Goal: Task Accomplishment & Management: Manage account settings

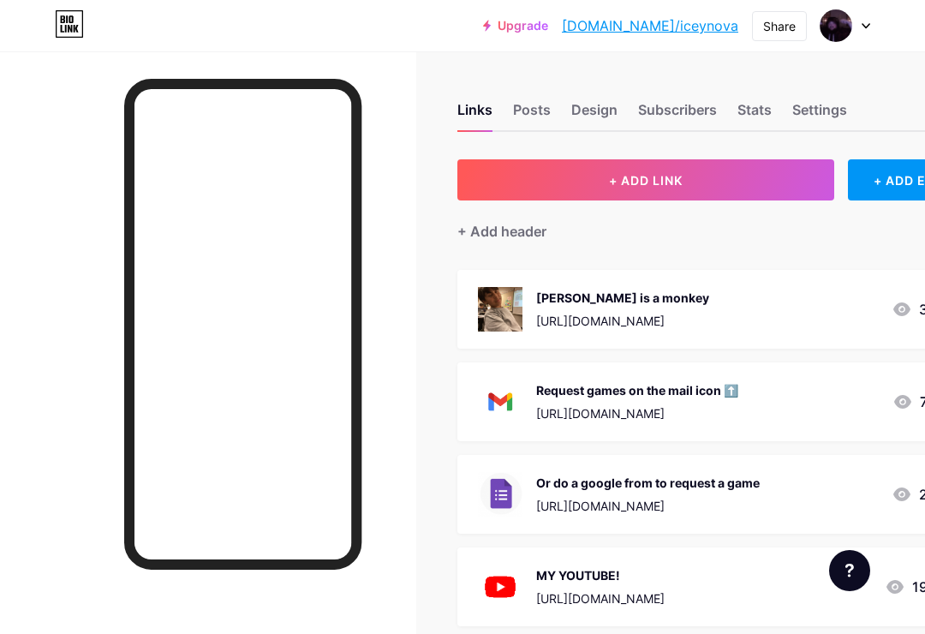
click at [763, 110] on div "Stats" at bounding box center [754, 114] width 34 height 31
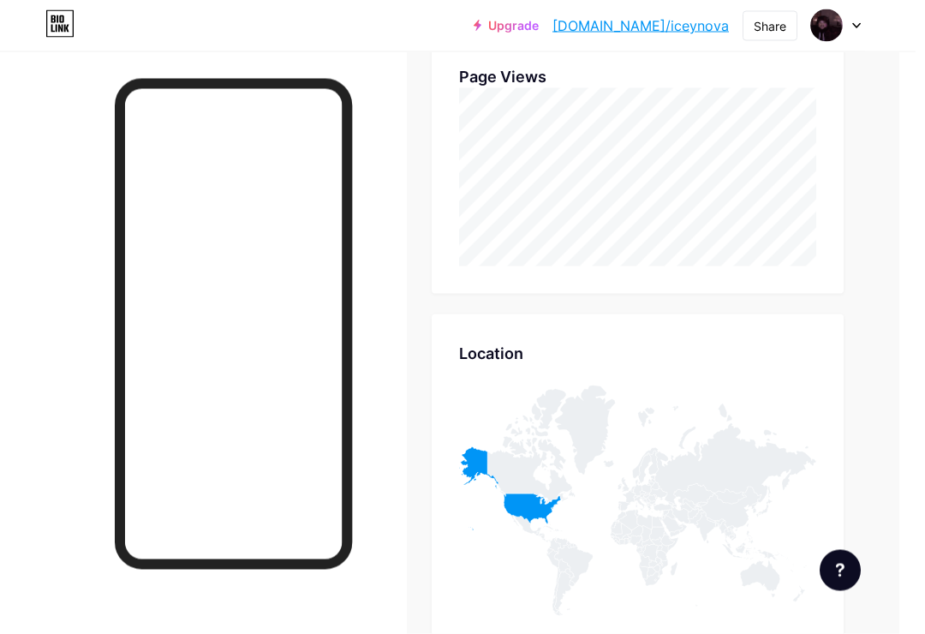
scroll to position [2736, 16]
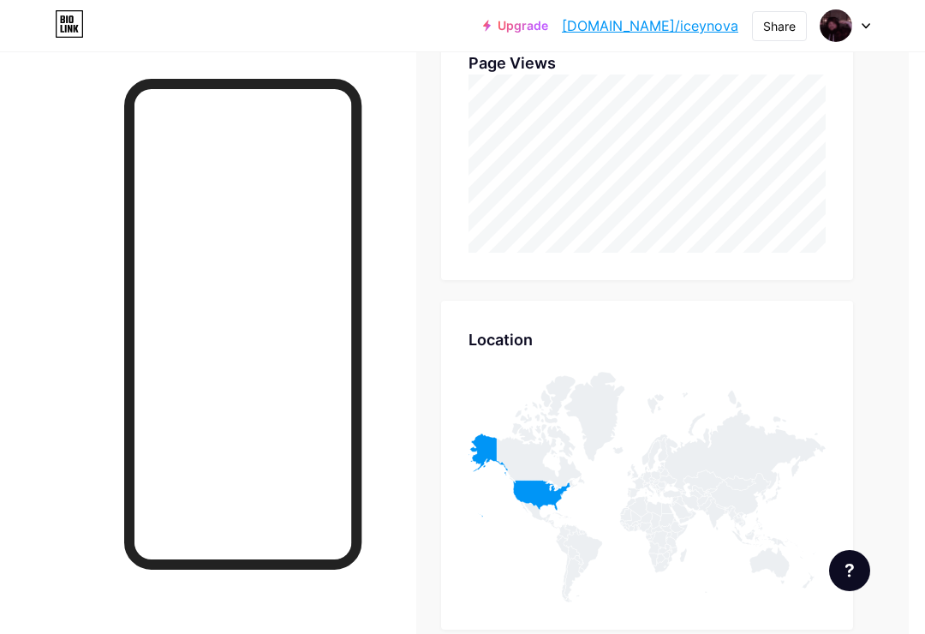
click at [535, 495] on icon at bounding box center [519, 474] width 102 height 83
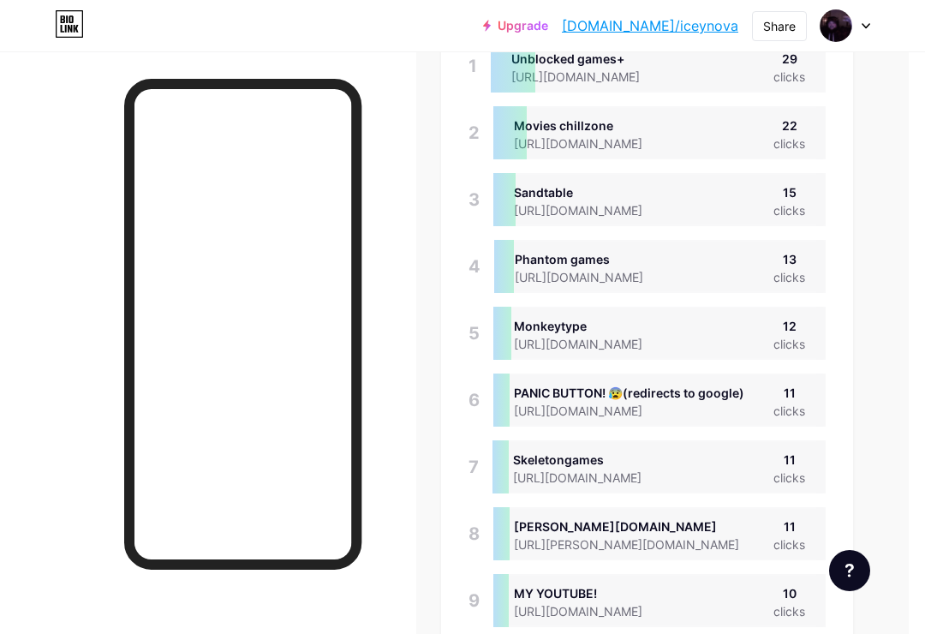
scroll to position [0, 16]
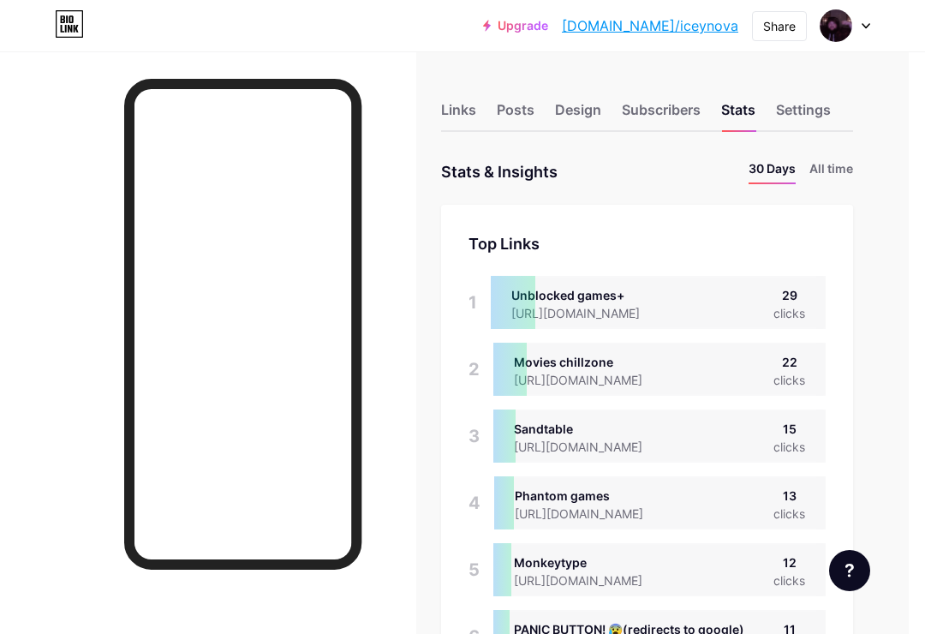
click at [829, 163] on li "All time" at bounding box center [831, 171] width 44 height 25
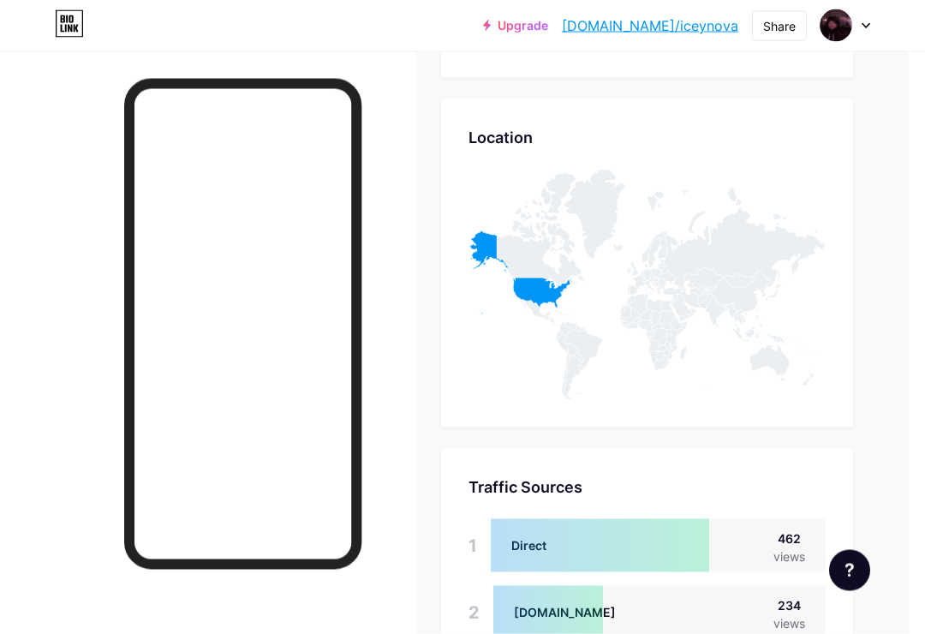
scroll to position [1434, 16]
click at [556, 304] on icon at bounding box center [519, 271] width 102 height 83
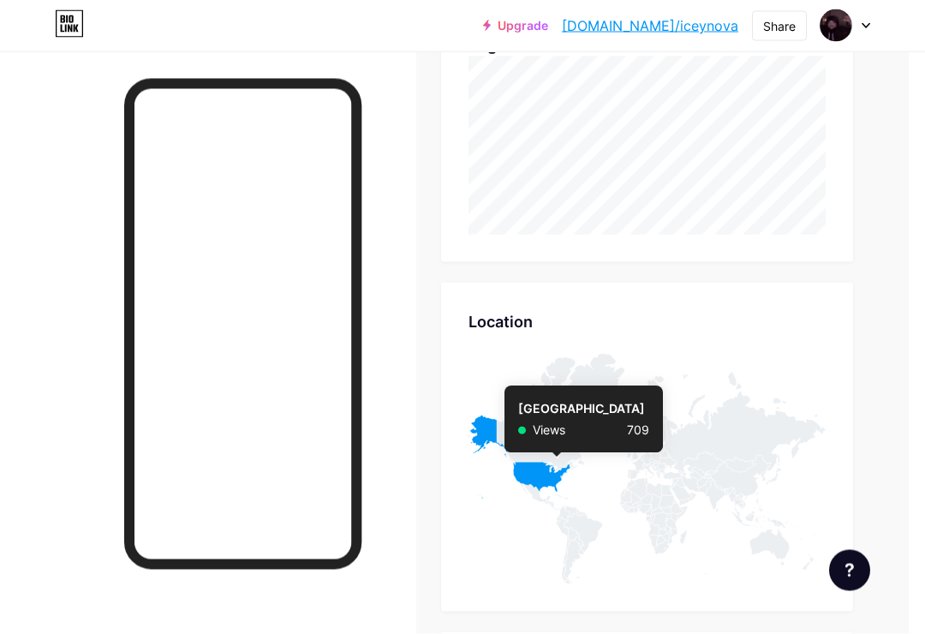
scroll to position [1254, 16]
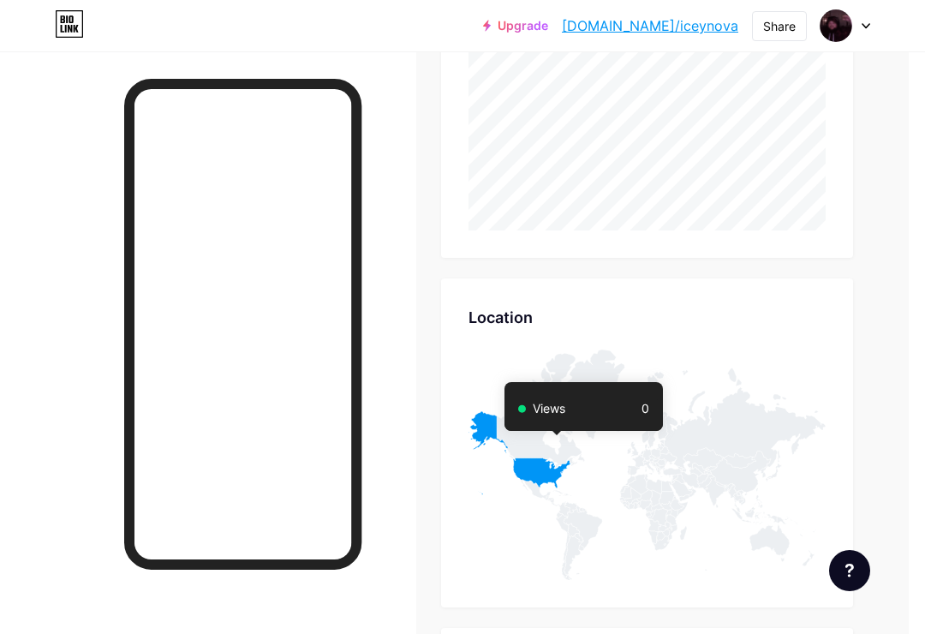
click at [652, 35] on link "[DOMAIN_NAME]/iceynova" at bounding box center [650, 25] width 176 height 21
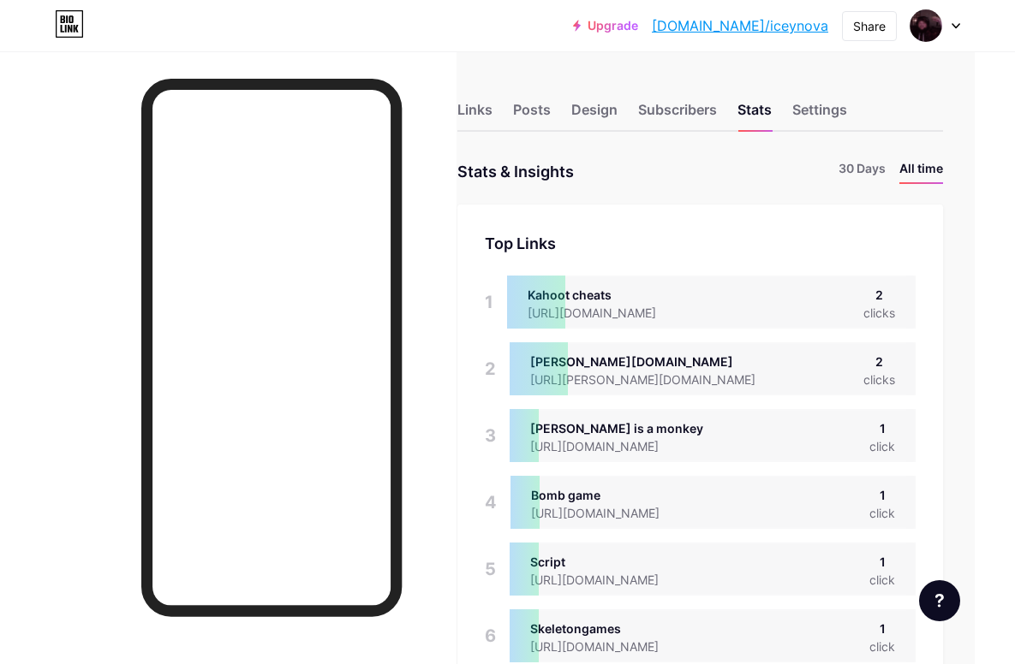
scroll to position [0, 39]
click at [474, 104] on div "Links" at bounding box center [475, 114] width 35 height 31
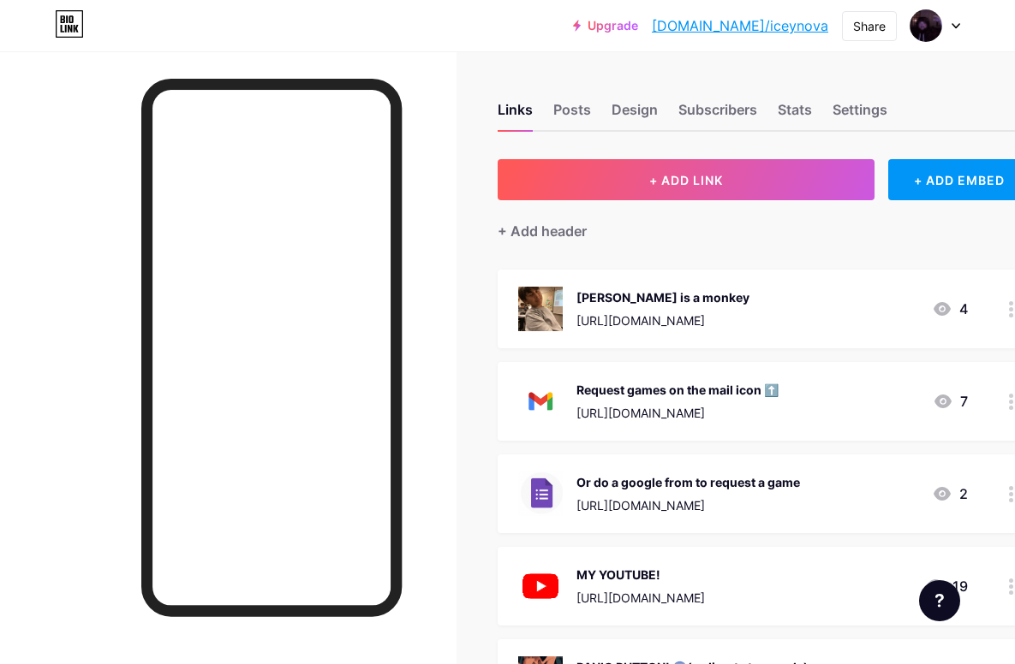
click at [636, 106] on div "Design" at bounding box center [634, 114] width 46 height 31
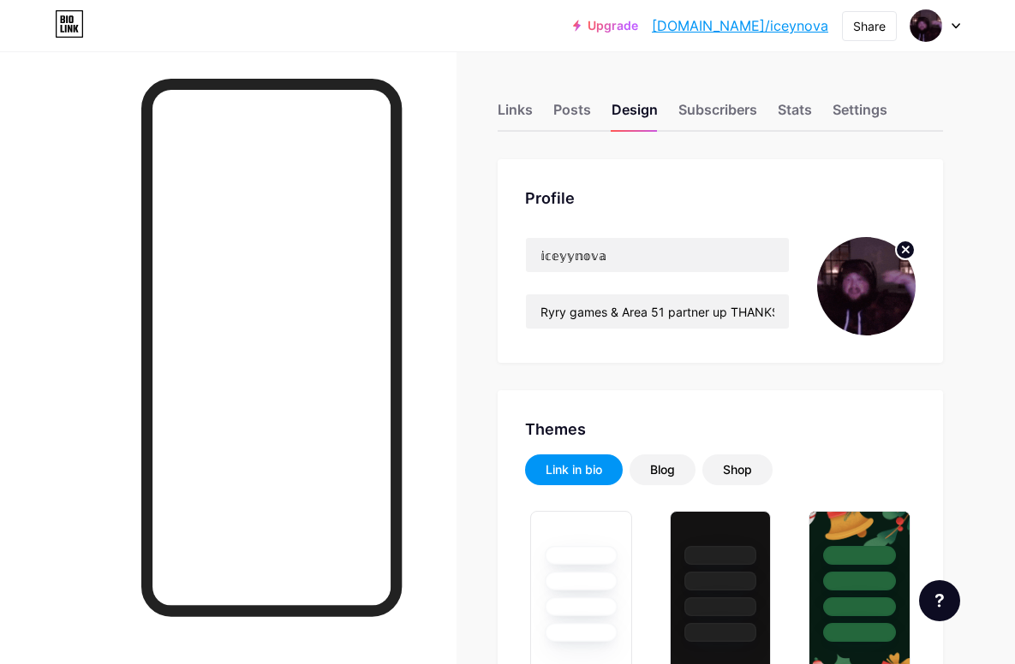
type input "#93e3fd"
type input "#000000"
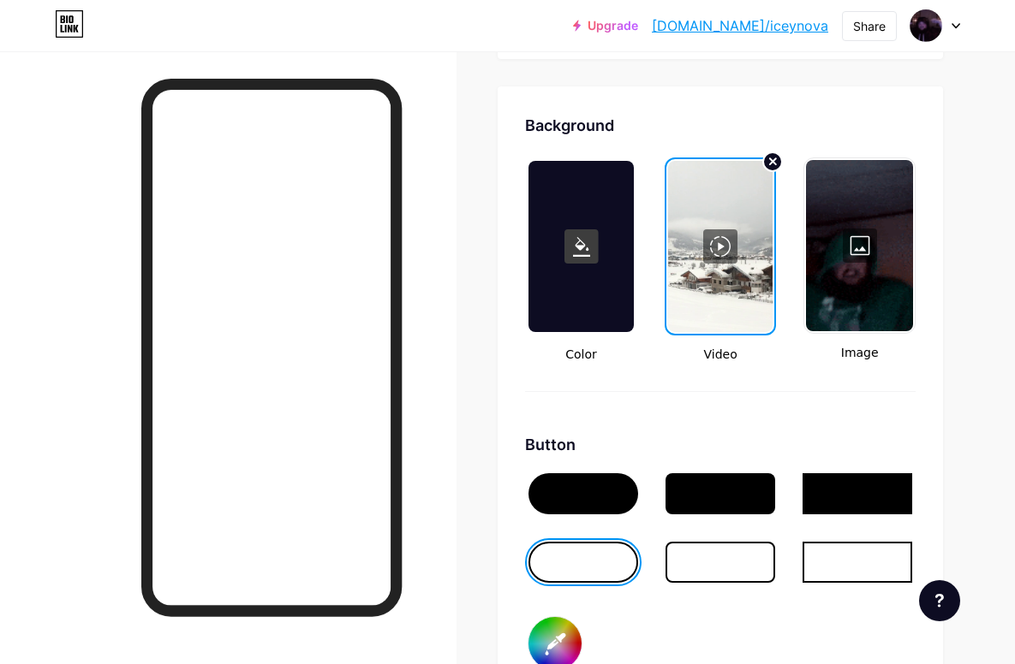
click at [773, 164] on circle at bounding box center [772, 161] width 19 height 19
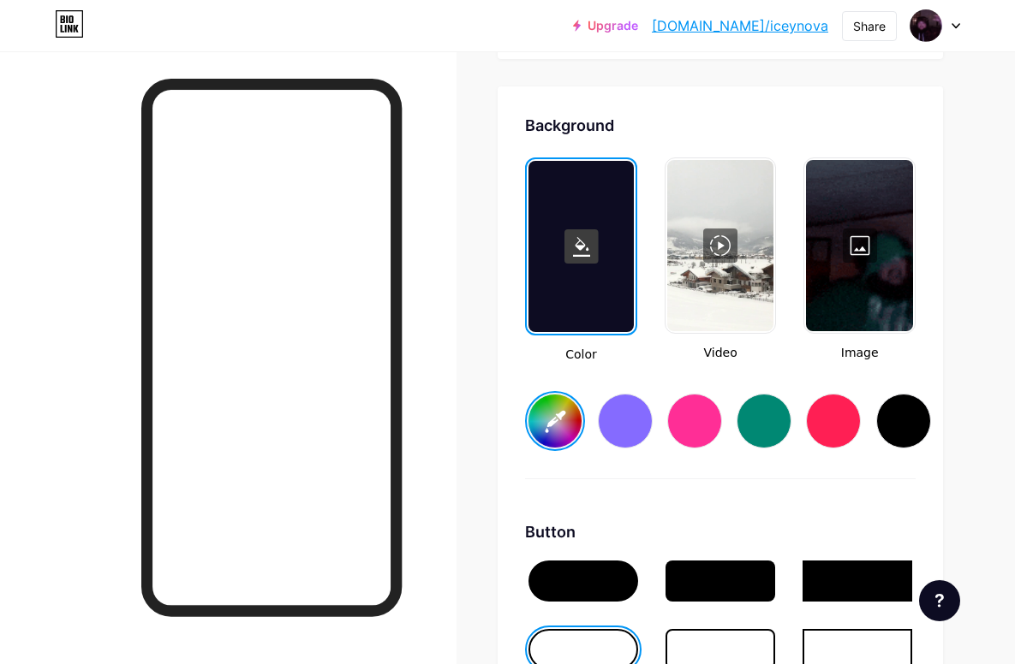
scroll to position [2256, 0]
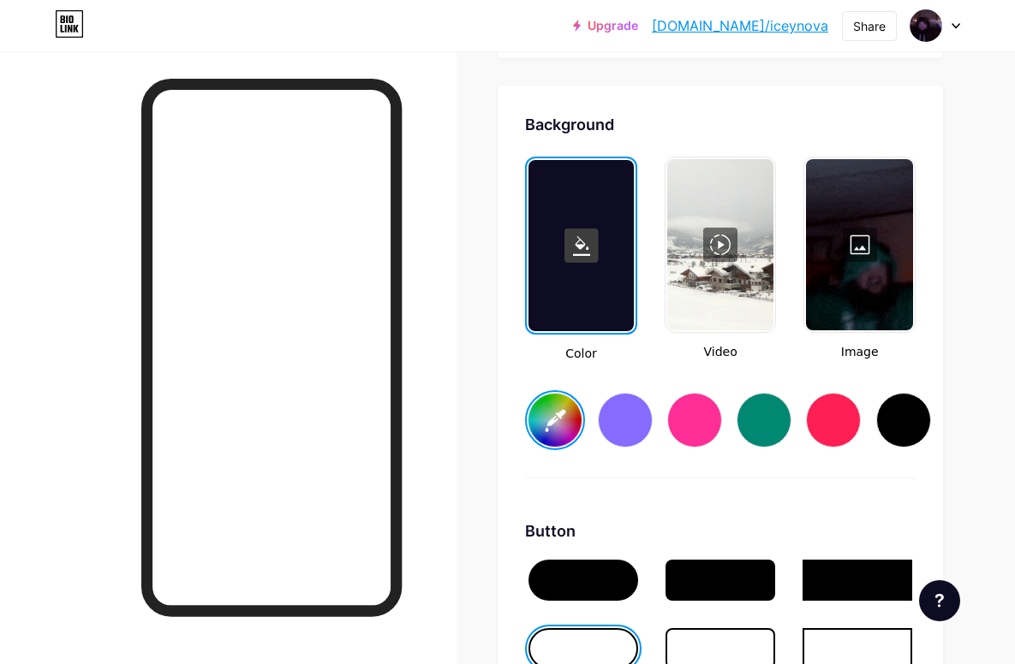
click at [744, 224] on div at bounding box center [720, 244] width 107 height 171
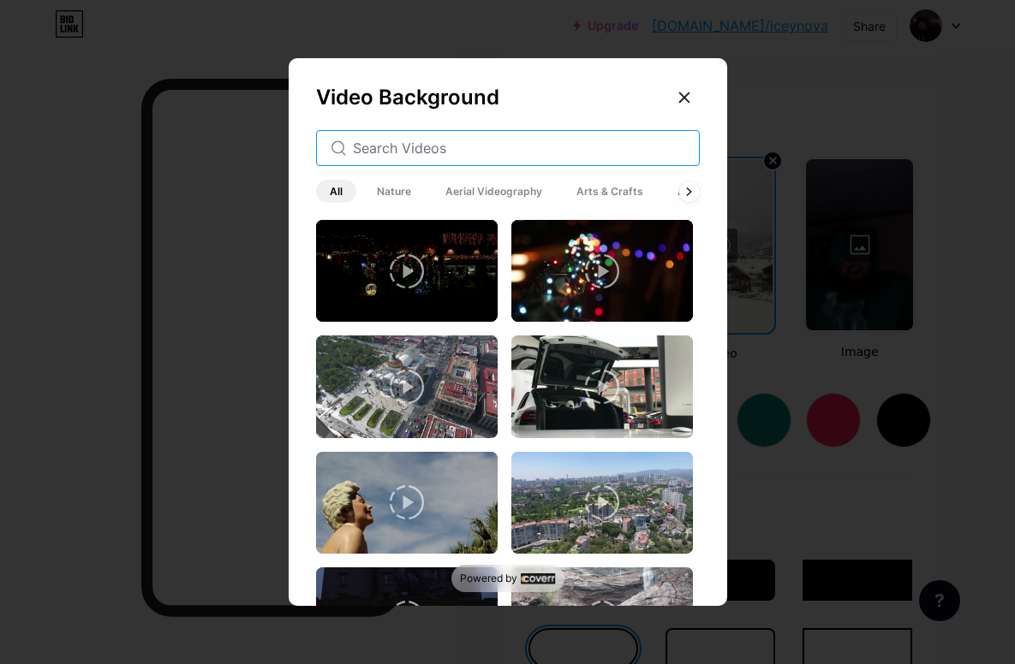
click at [600, 158] on input "text" at bounding box center [519, 148] width 332 height 21
type input "#ffffff"
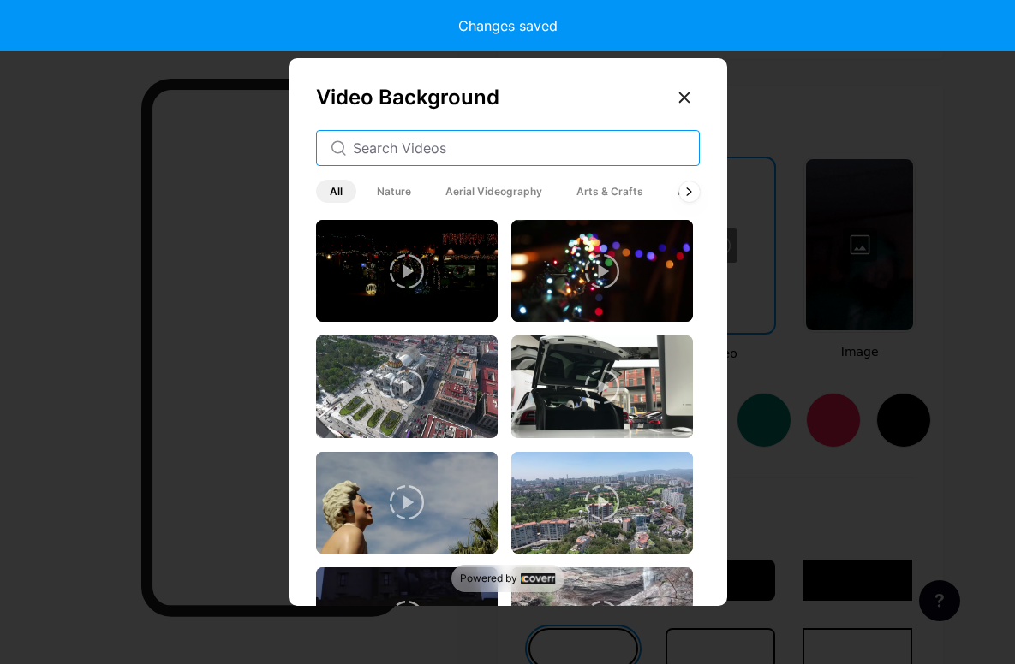
scroll to position [2255, 0]
type input "Sn"
type input "#ffffff"
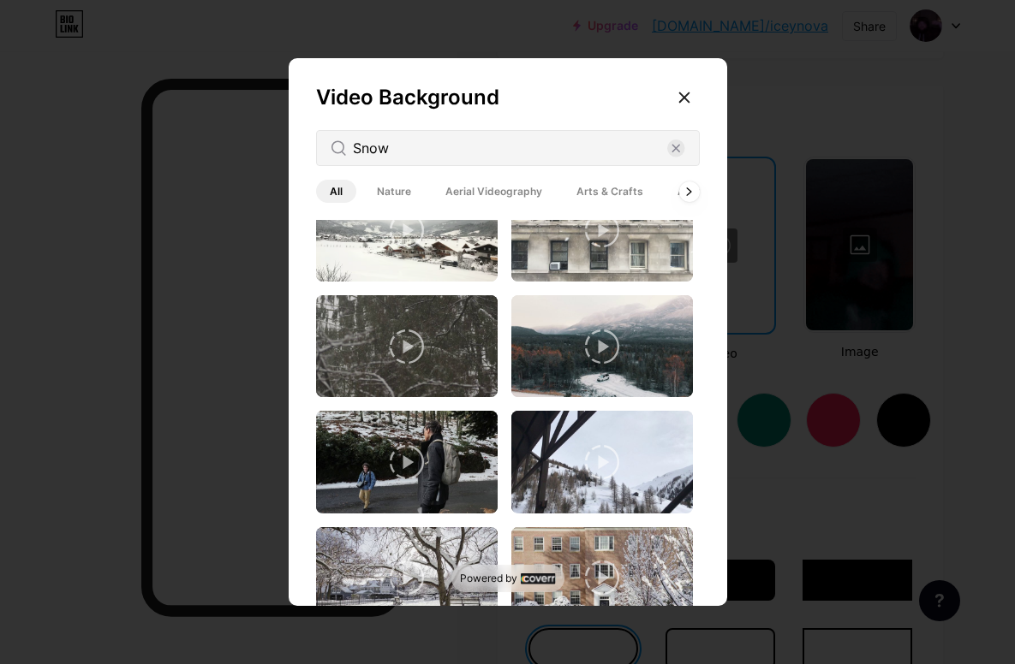
scroll to position [390, 0]
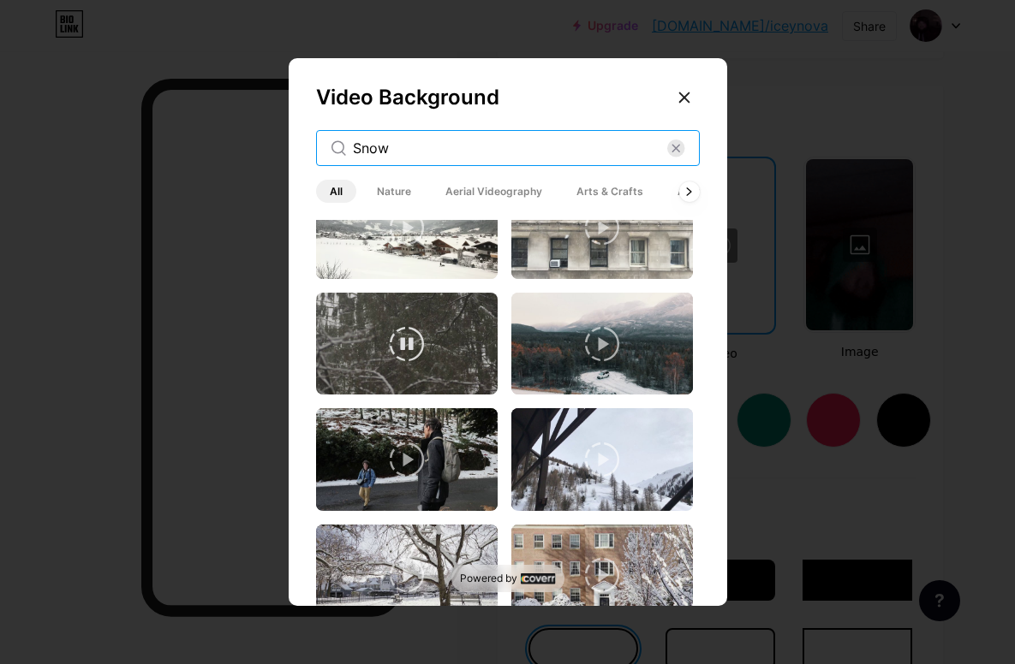
type input "Snow"
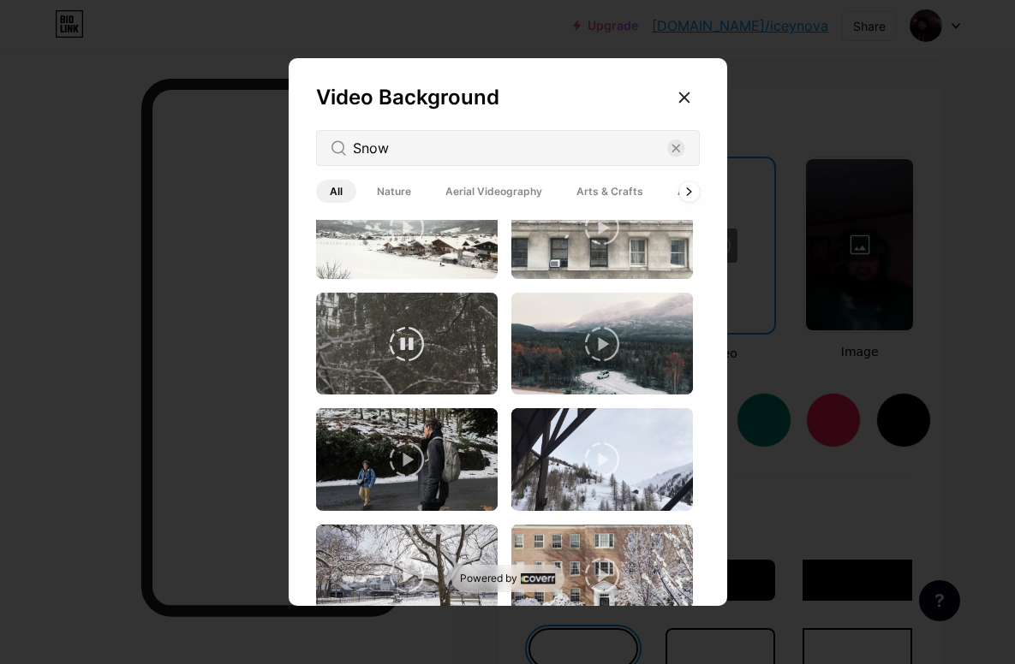
click at [461, 395] on video at bounding box center [407, 344] width 182 height 102
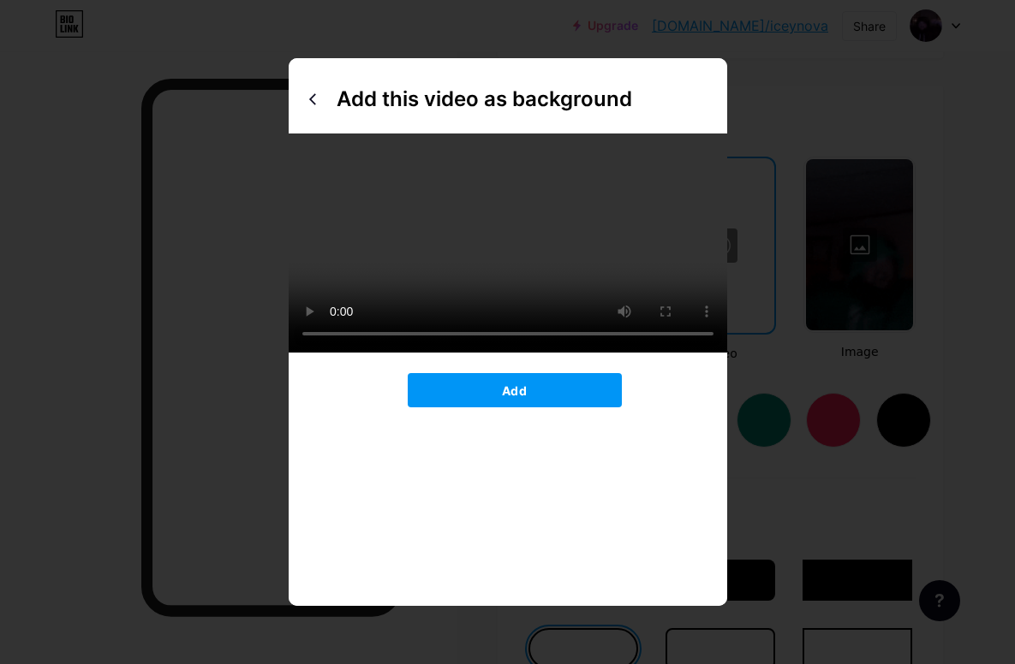
click at [549, 408] on button "Add" at bounding box center [515, 390] width 214 height 34
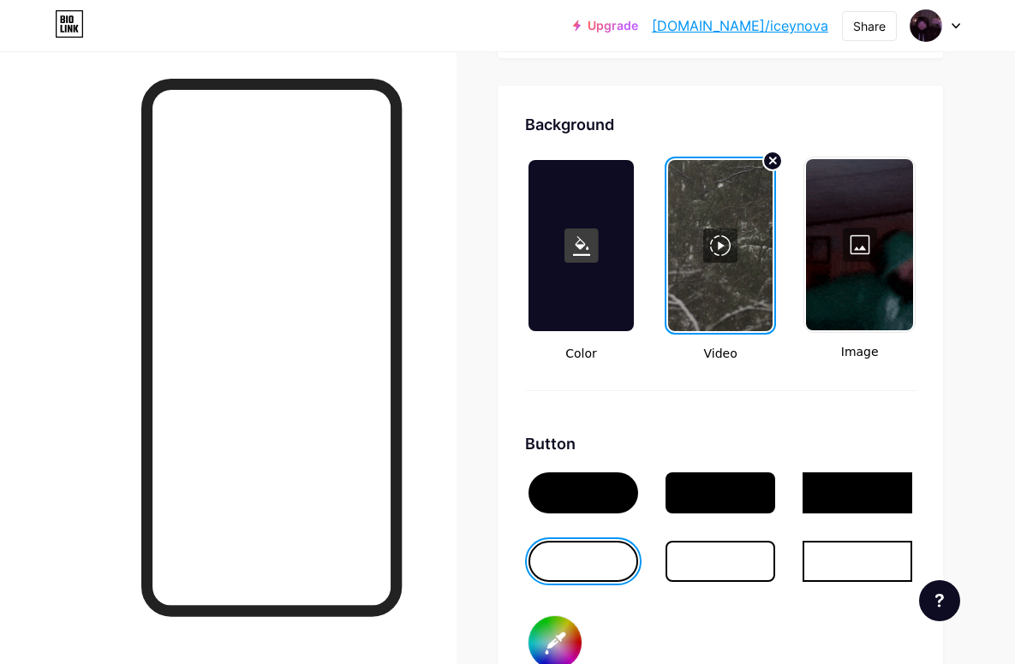
click at [772, 164] on icon at bounding box center [773, 161] width 6 height 6
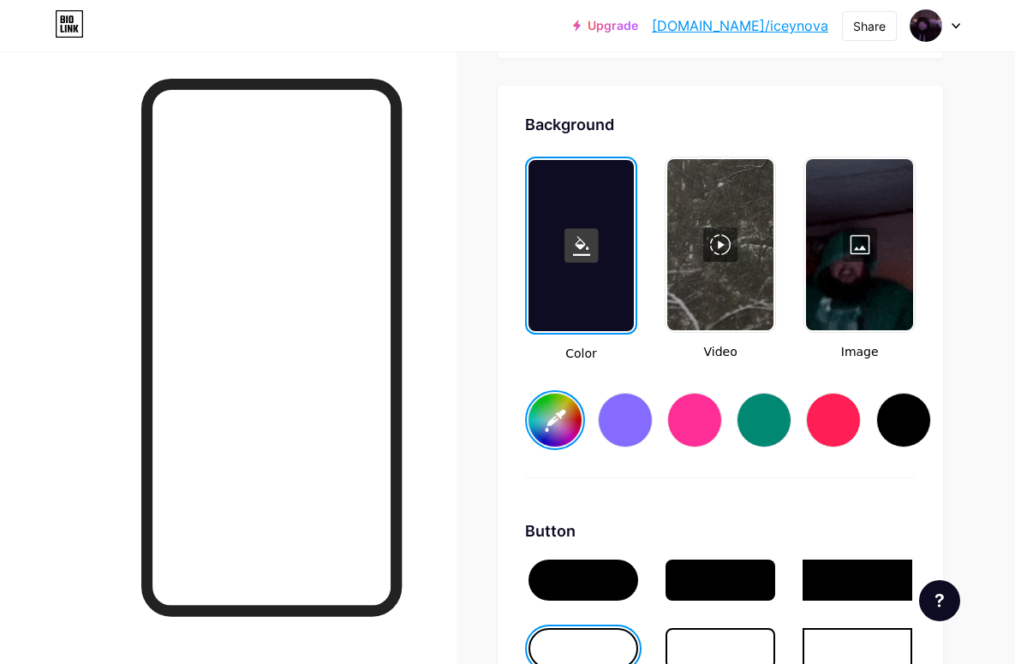
click at [740, 189] on div at bounding box center [720, 244] width 107 height 171
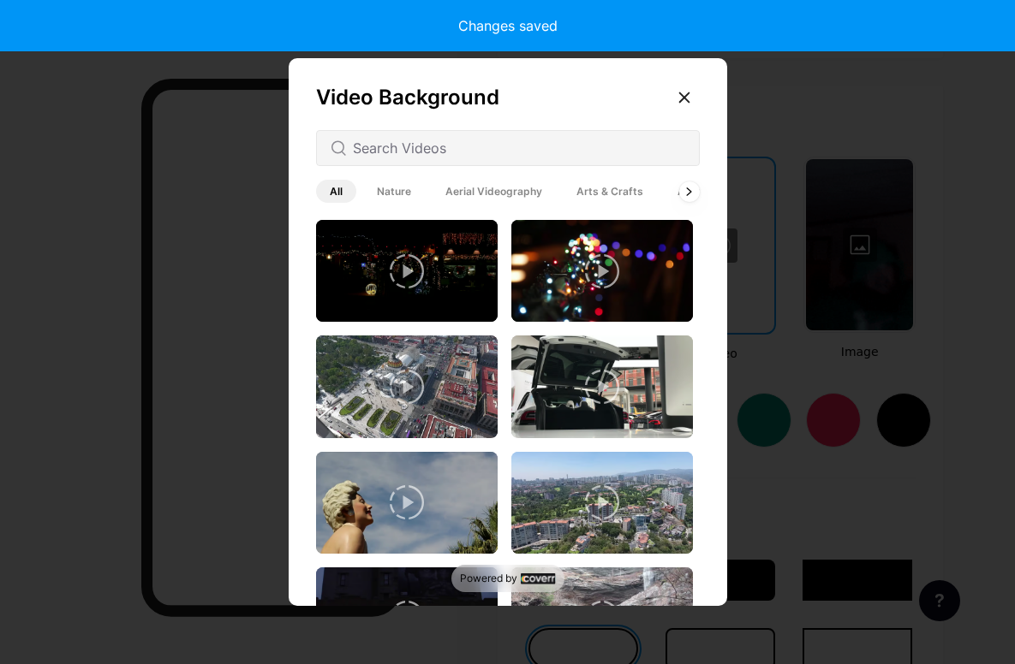
type input "#ffffff"
click at [642, 201] on div "Video Background All Nature Aerial Videography Arts & Crafts Architecture Backg…" at bounding box center [508, 336] width 438 height 556
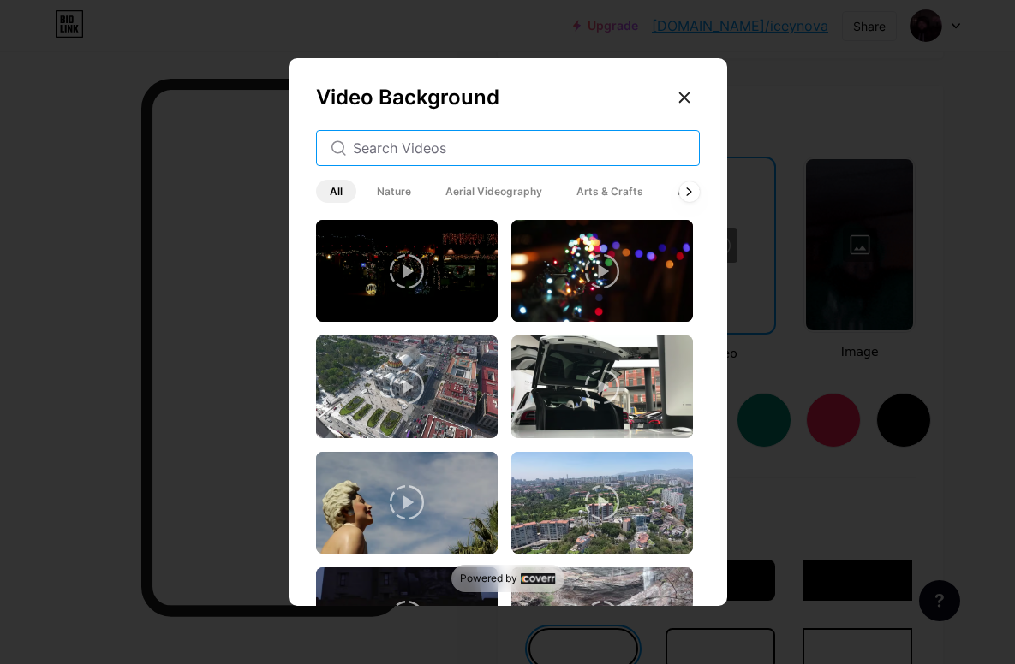
click at [581, 158] on input "text" at bounding box center [519, 148] width 332 height 21
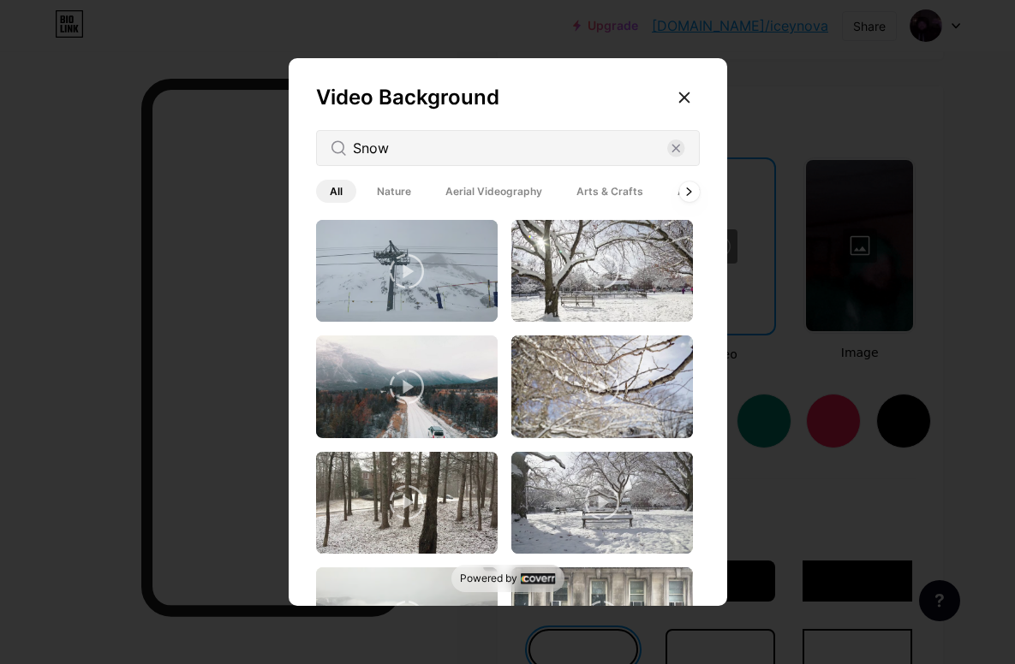
scroll to position [2256, 0]
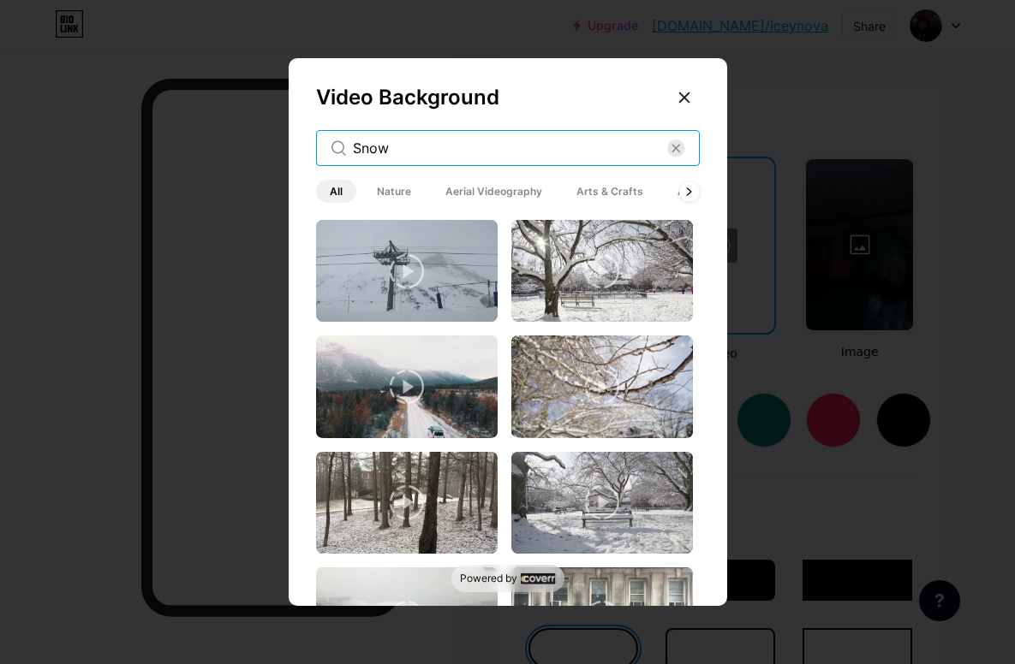
type input "Snow"
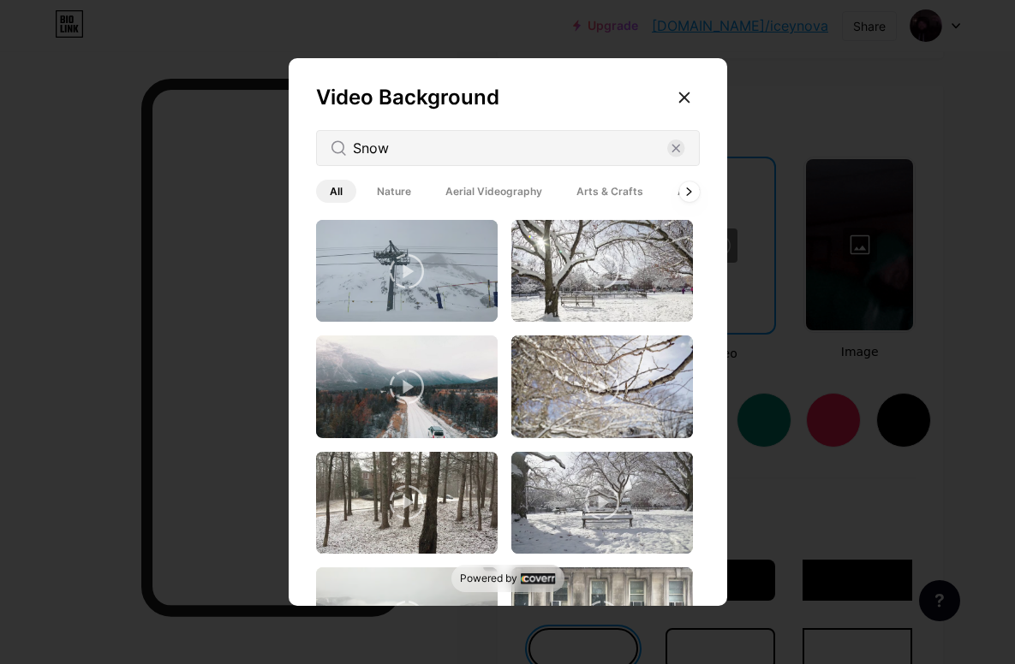
click at [671, 311] on img at bounding box center [602, 271] width 182 height 102
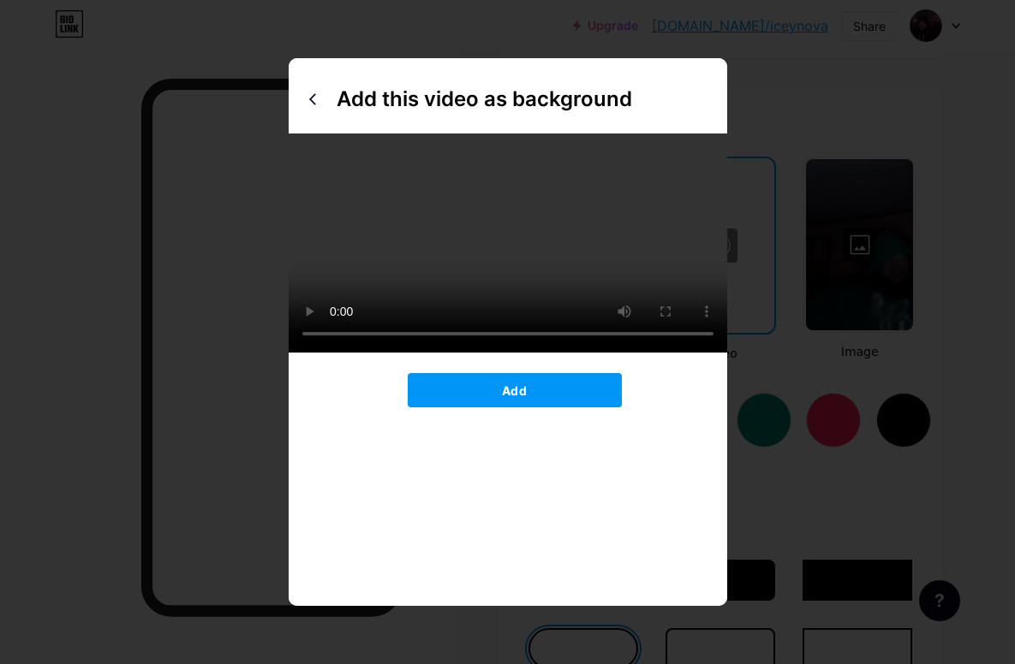
click at [513, 253] on video at bounding box center [508, 243] width 438 height 219
click at [319, 113] on div at bounding box center [312, 99] width 27 height 27
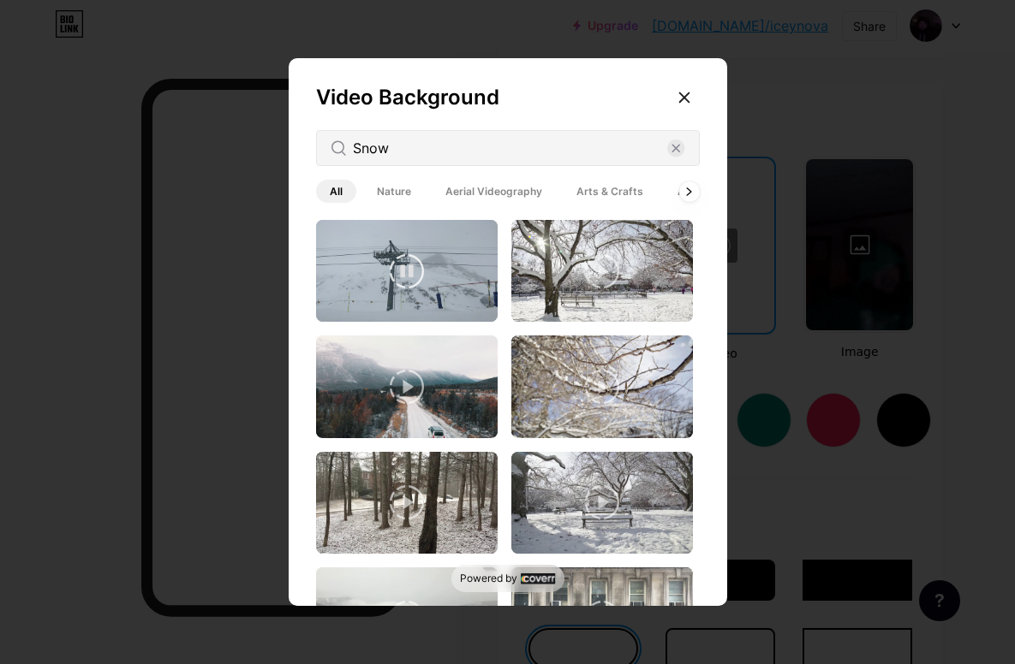
click at [356, 315] on img at bounding box center [407, 271] width 182 height 102
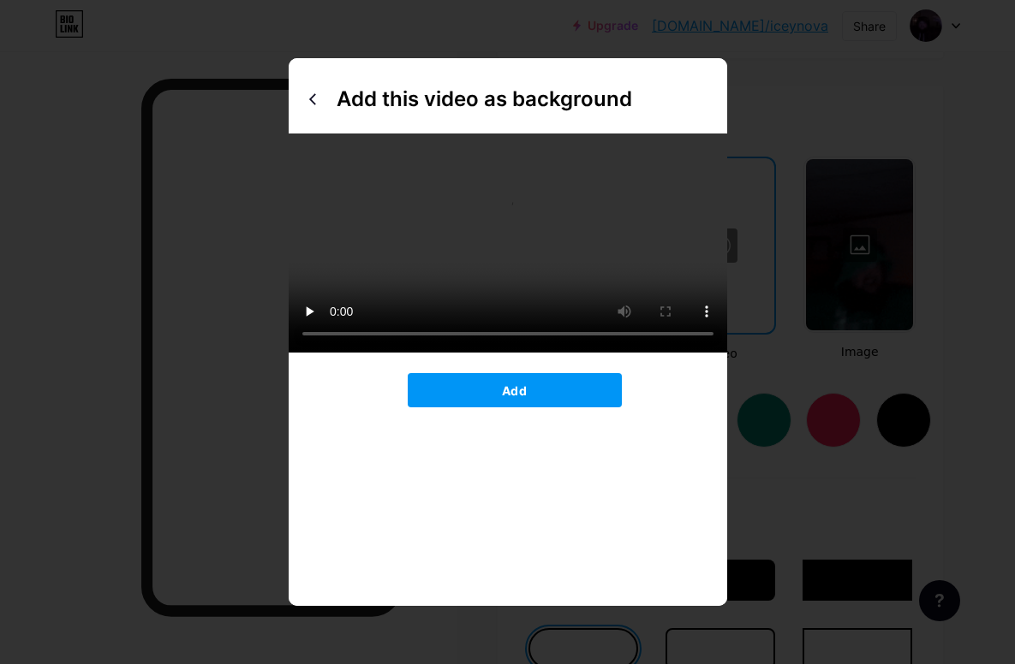
click at [581, 408] on button "Add" at bounding box center [515, 390] width 214 height 34
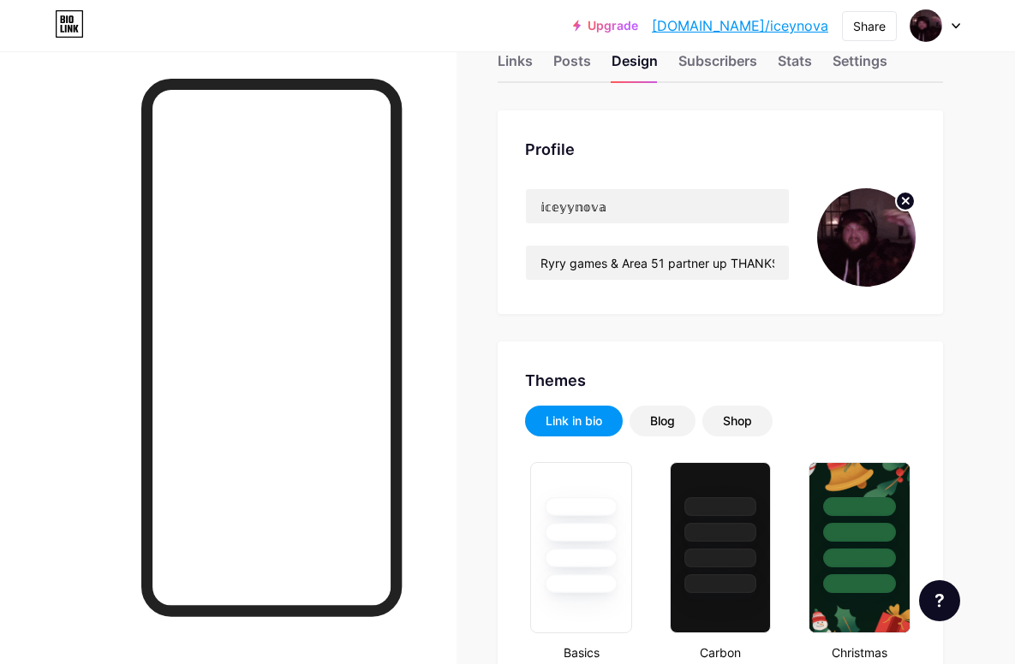
scroll to position [50, 0]
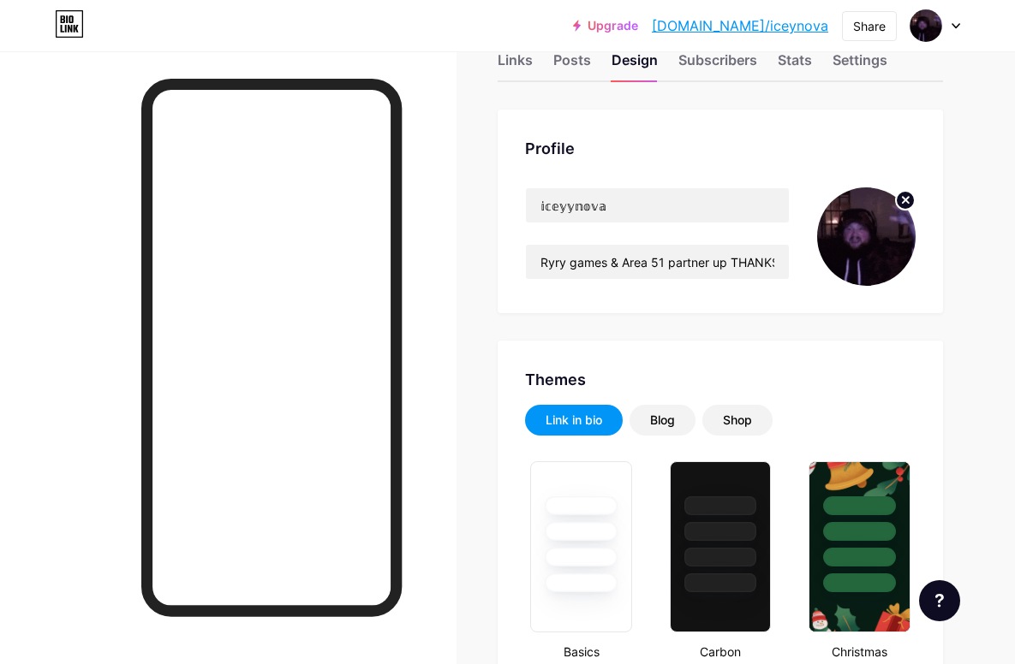
click at [780, 21] on link "[DOMAIN_NAME]/iceynova" at bounding box center [740, 25] width 176 height 21
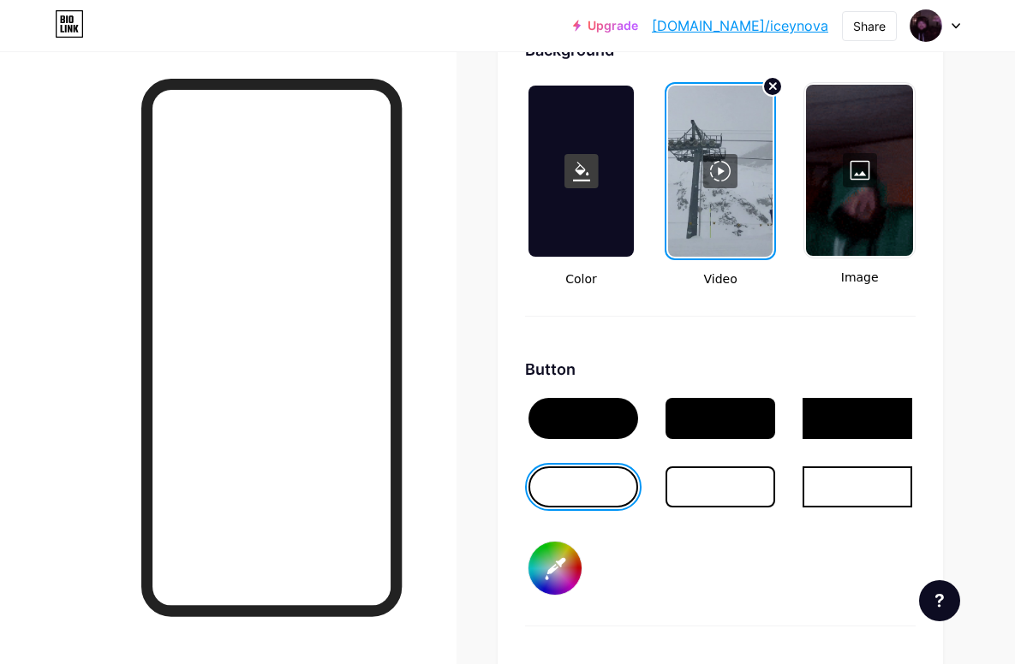
scroll to position [2329, 0]
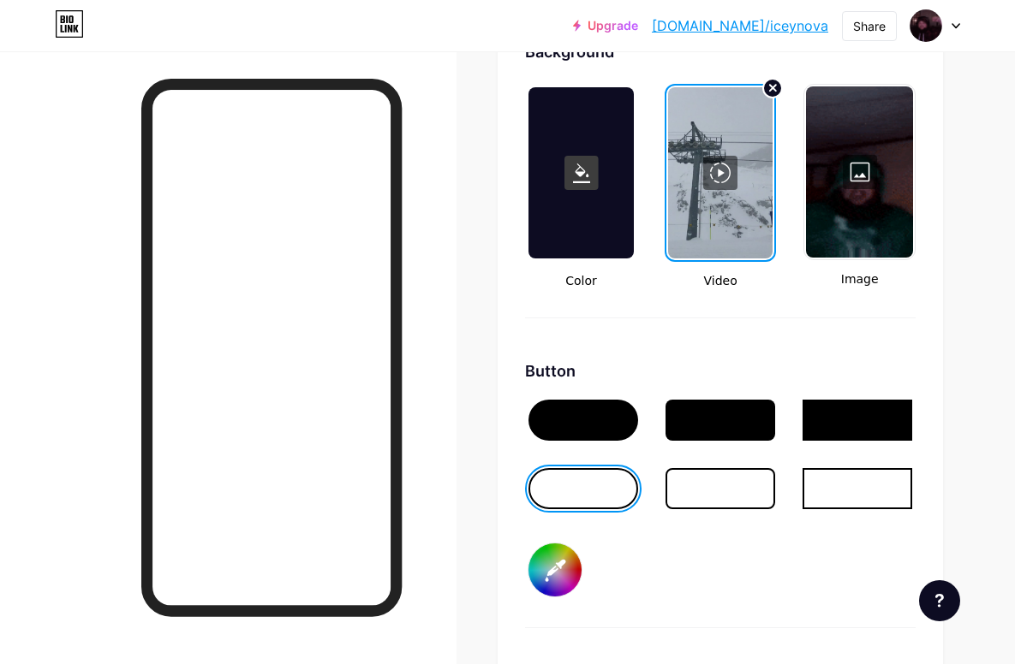
click at [772, 88] on icon at bounding box center [773, 88] width 6 height 6
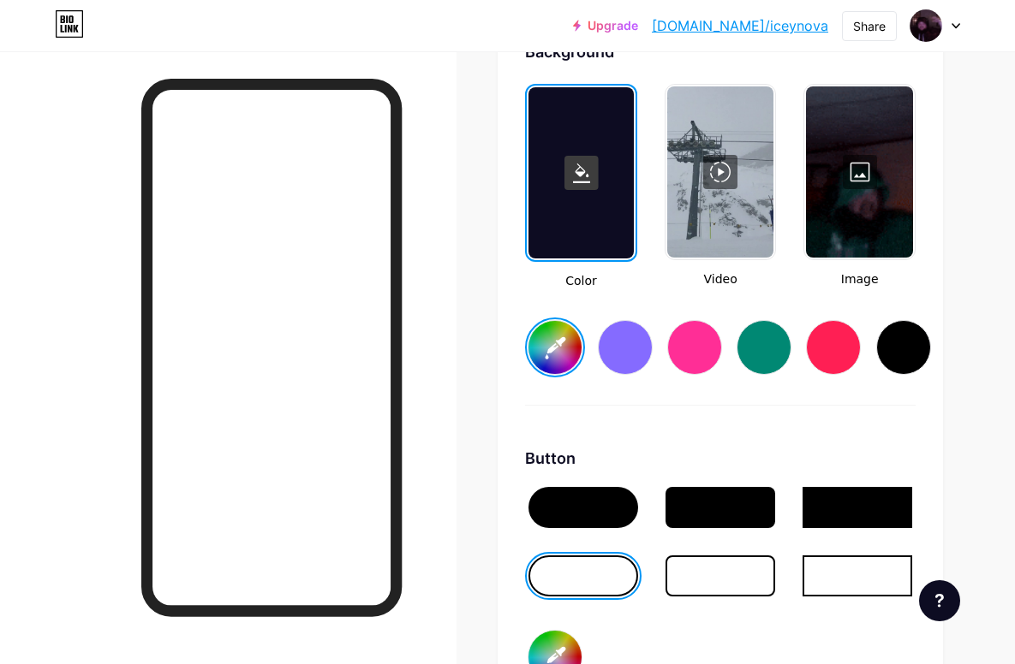
click at [751, 123] on div at bounding box center [720, 171] width 107 height 171
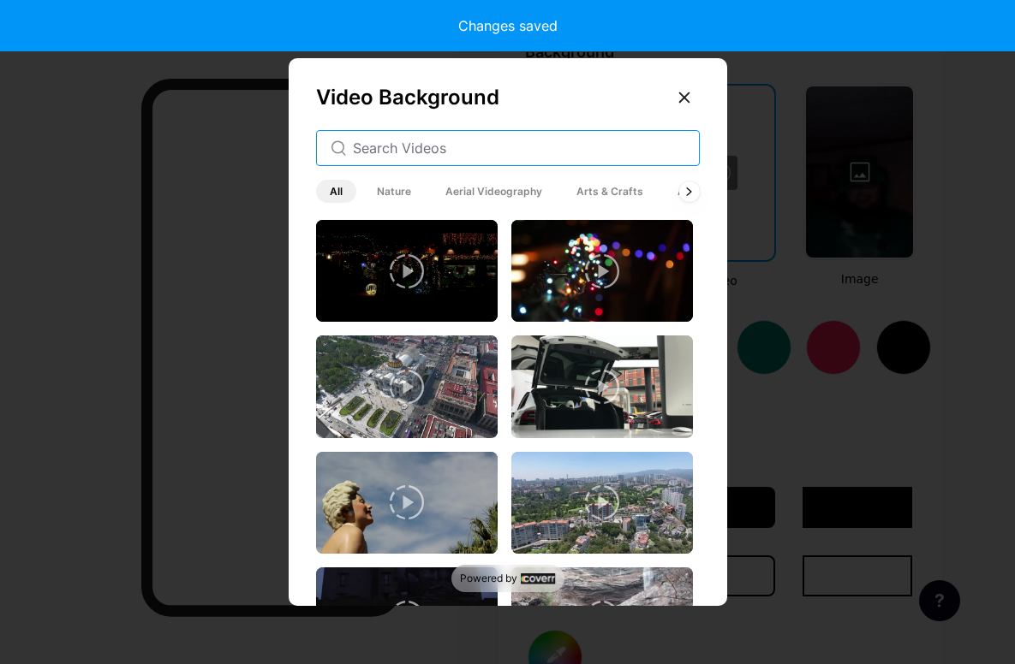
click at [631, 158] on input "text" at bounding box center [519, 148] width 332 height 21
type input "#ffffff"
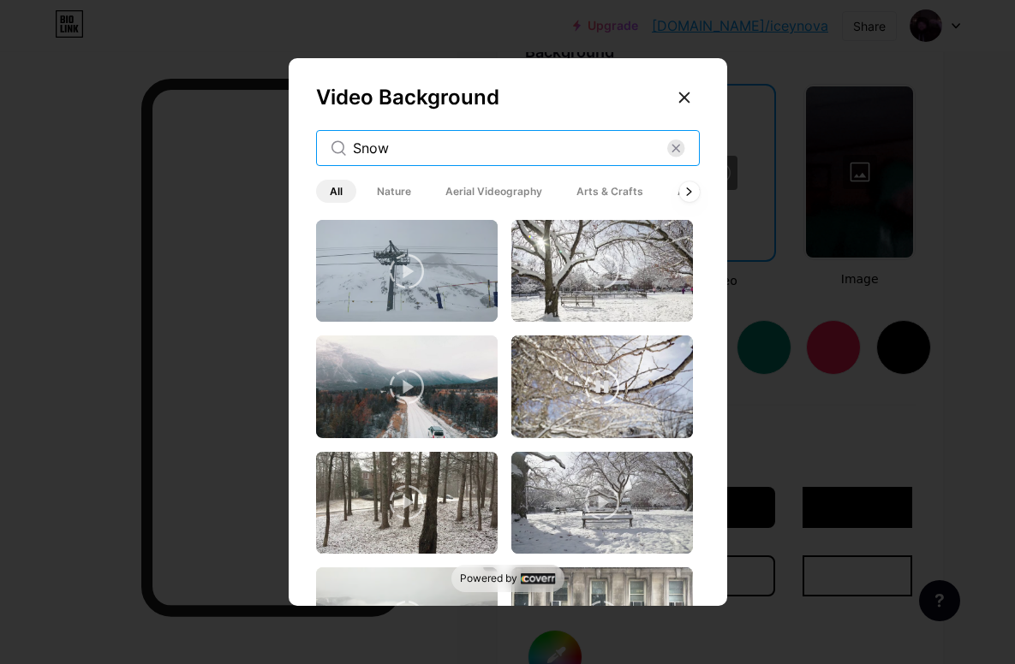
type input "Snow"
click at [660, 426] on video at bounding box center [602, 387] width 182 height 102
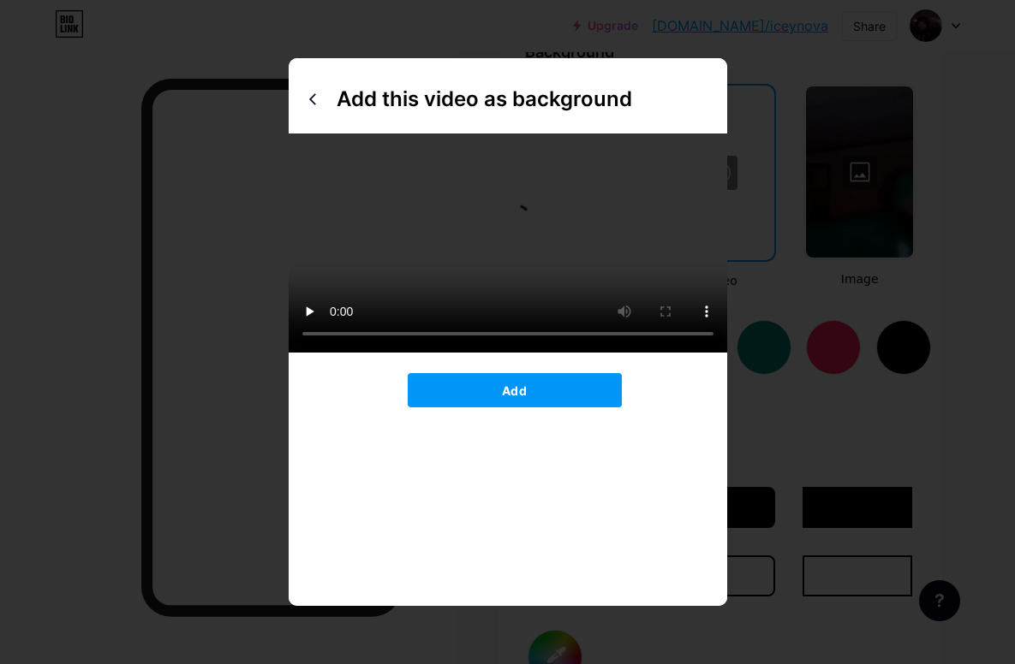
click at [572, 408] on button "Add" at bounding box center [515, 390] width 214 height 34
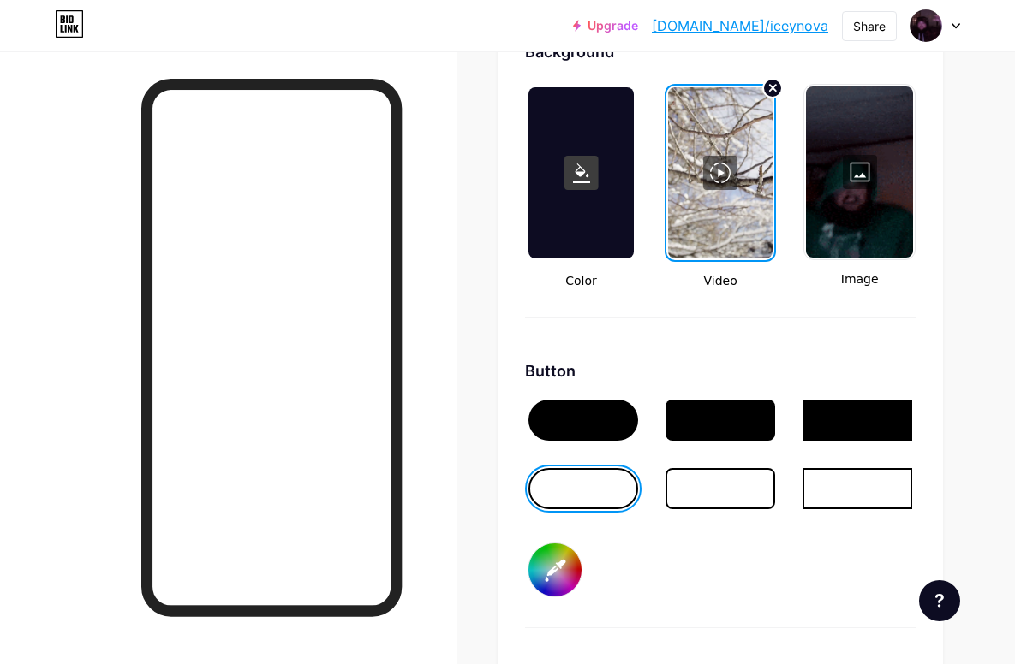
scroll to position [2323, 0]
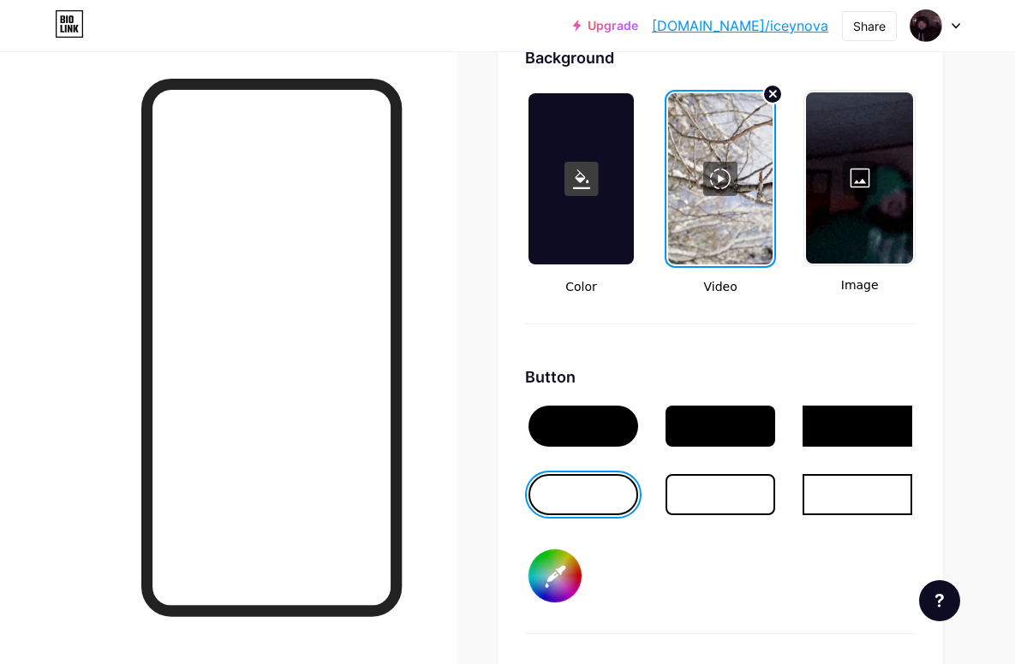
click at [789, 23] on link "[DOMAIN_NAME]/iceynova" at bounding box center [740, 25] width 176 height 21
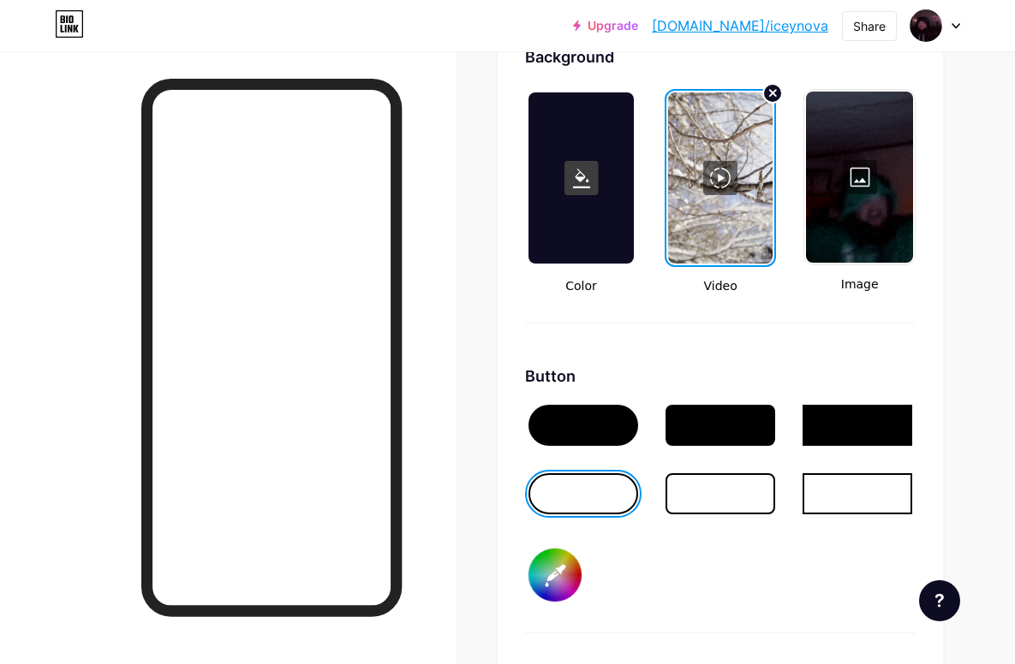
click at [808, 28] on link "[DOMAIN_NAME]/iceynova" at bounding box center [740, 25] width 176 height 21
click at [778, 94] on circle at bounding box center [772, 93] width 19 height 19
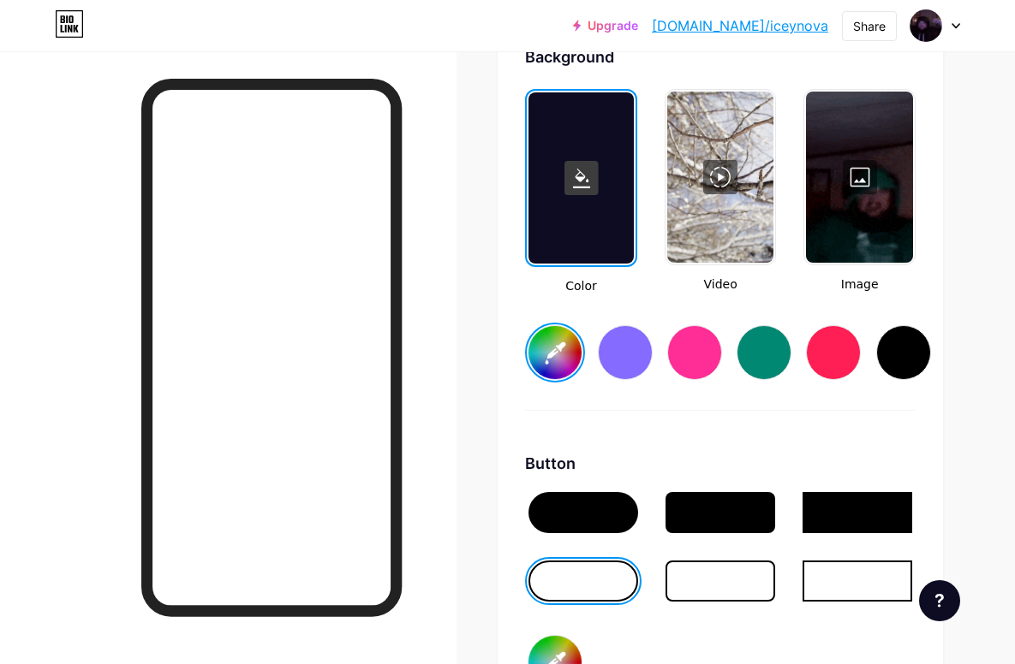
click at [756, 128] on div at bounding box center [720, 177] width 107 height 171
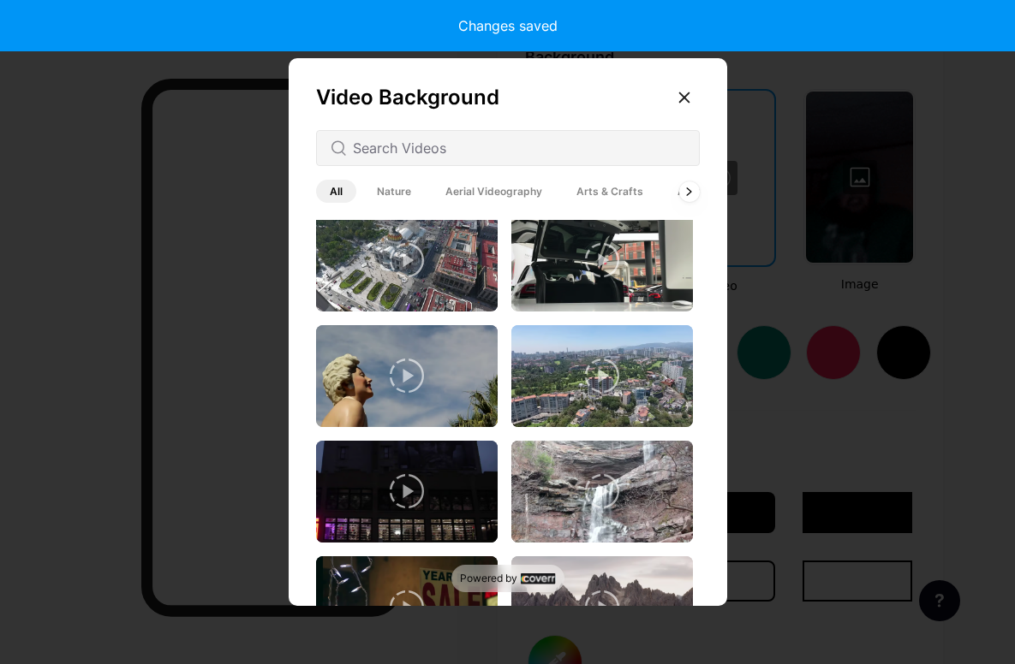
scroll to position [121, 0]
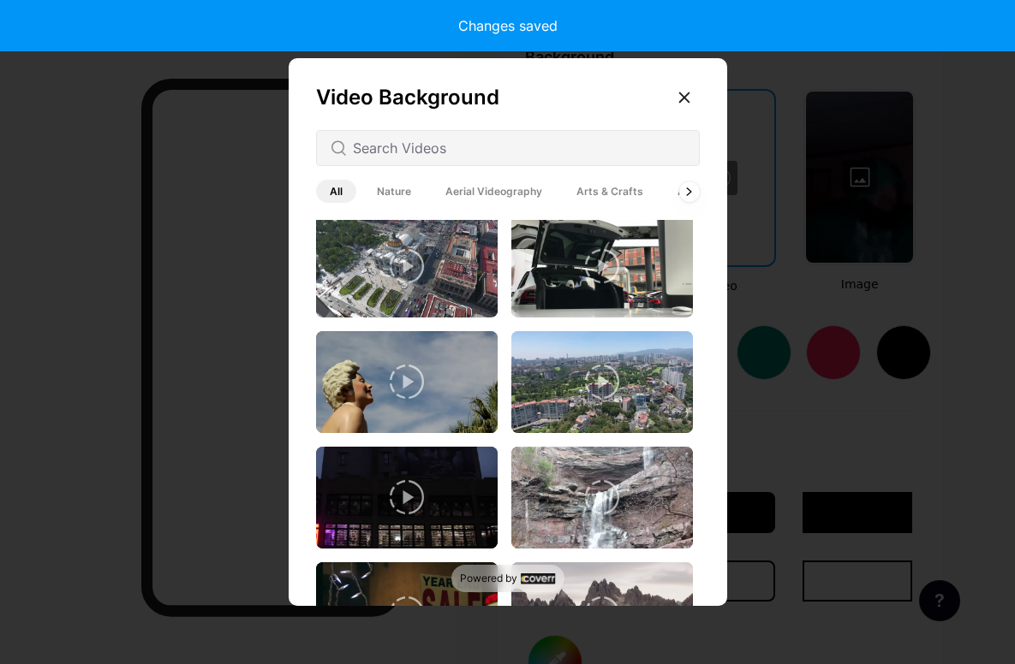
type input "#ffffff"
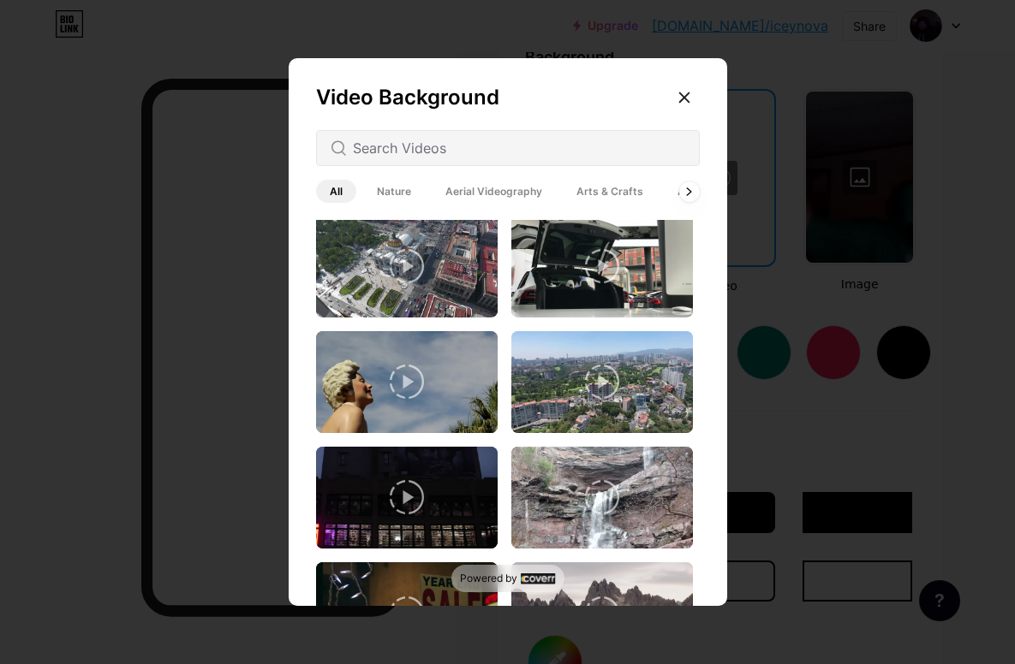
click at [615, 156] on div "Video Background All Nature Aerial Videography Arts & Crafts Architecture Backg…" at bounding box center [508, 336] width 438 height 556
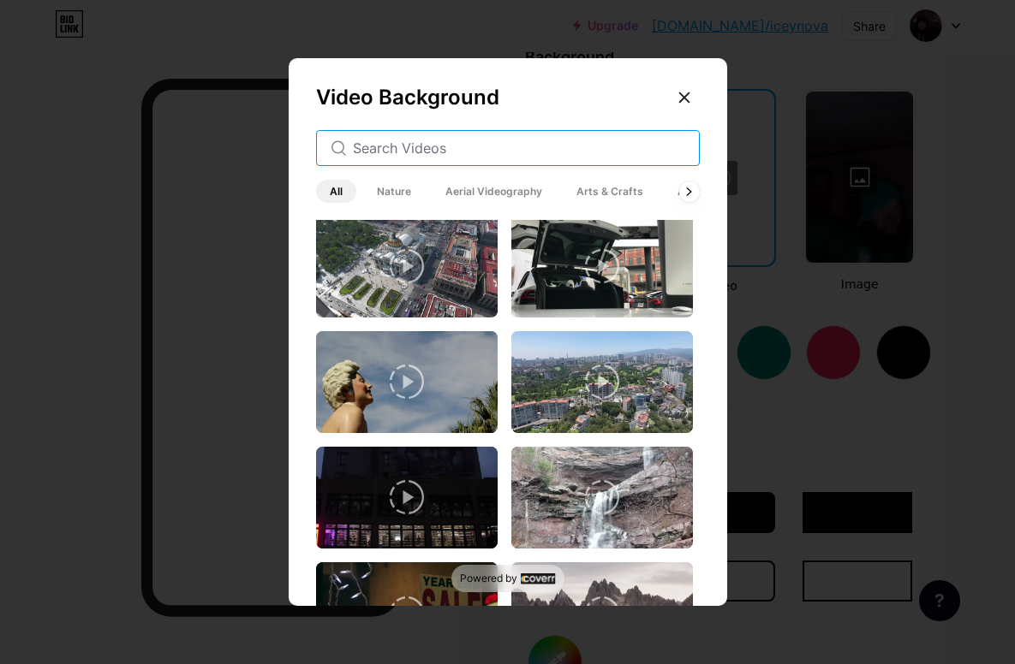
click at [608, 158] on input "text" at bounding box center [519, 148] width 332 height 21
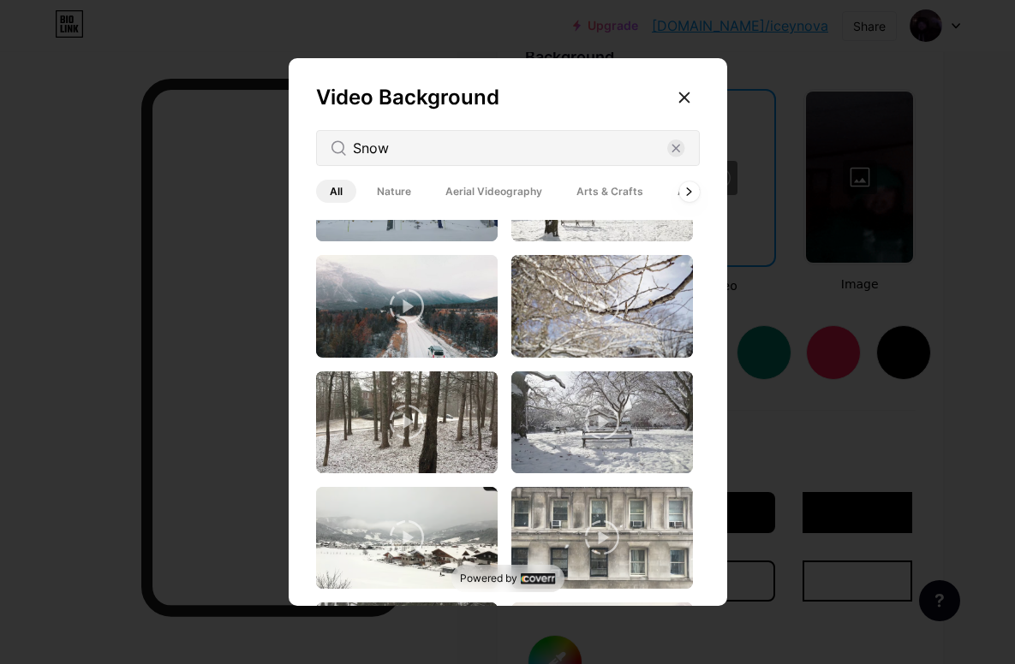
scroll to position [79, 0]
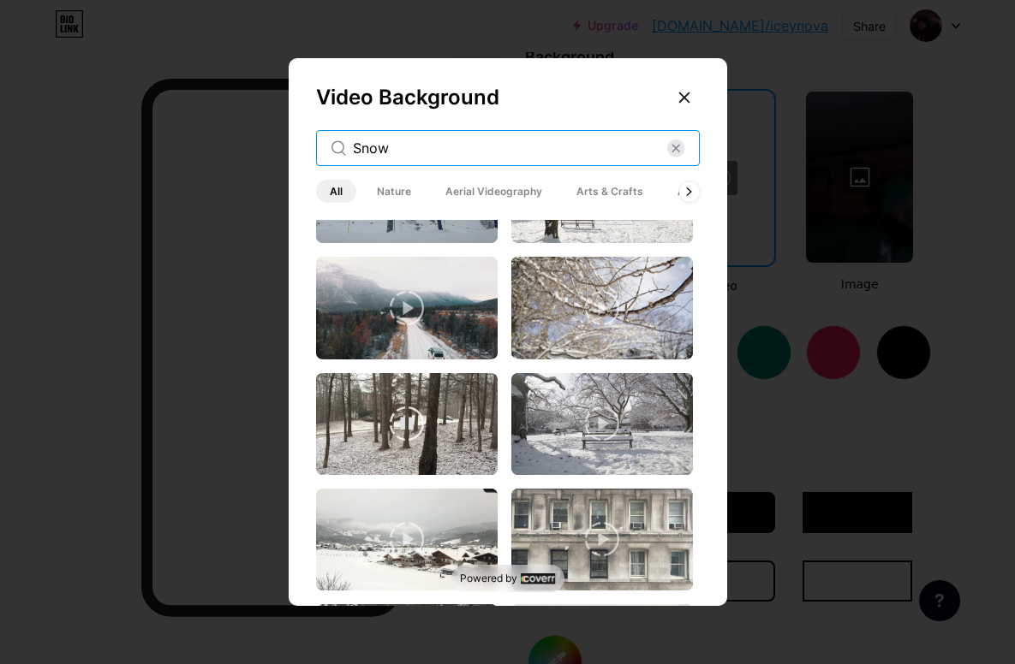
type input "Snow"
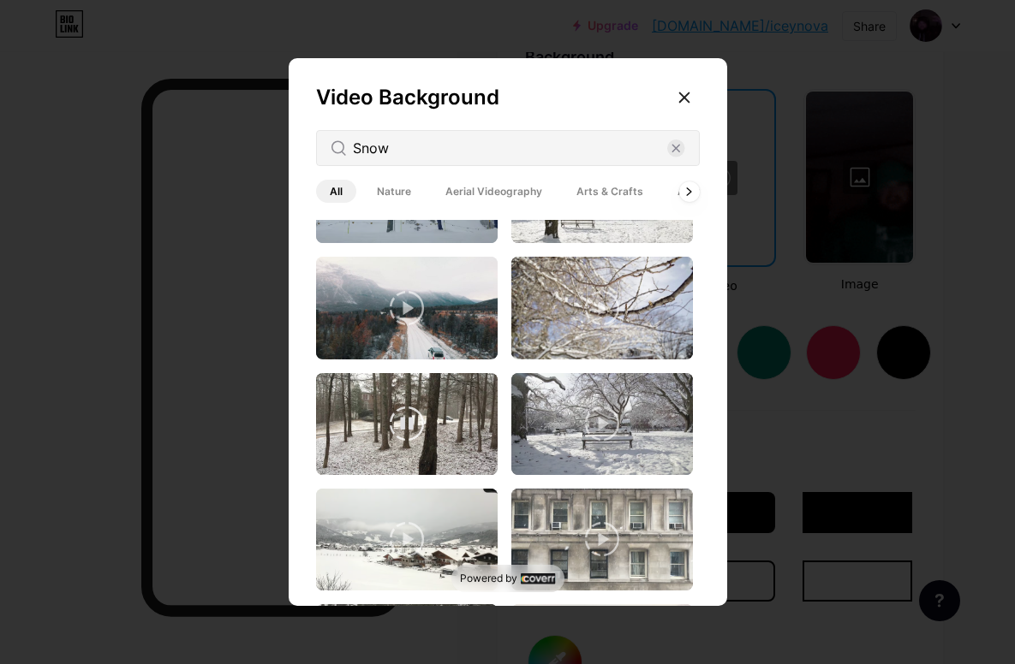
click at [468, 466] on img at bounding box center [407, 424] width 182 height 102
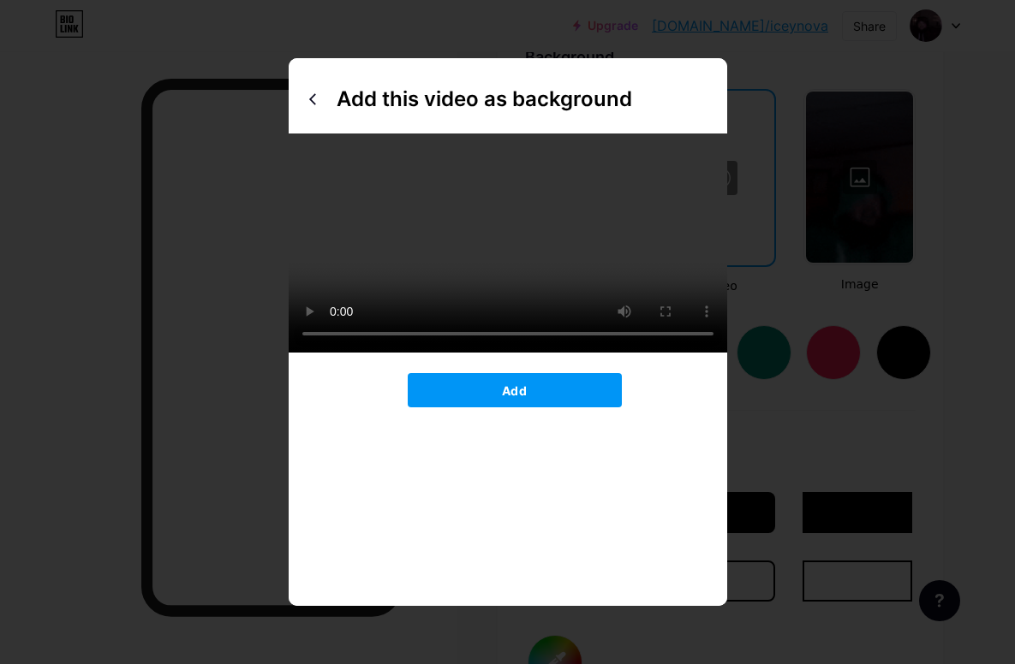
click at [566, 408] on button "Add" at bounding box center [515, 390] width 214 height 34
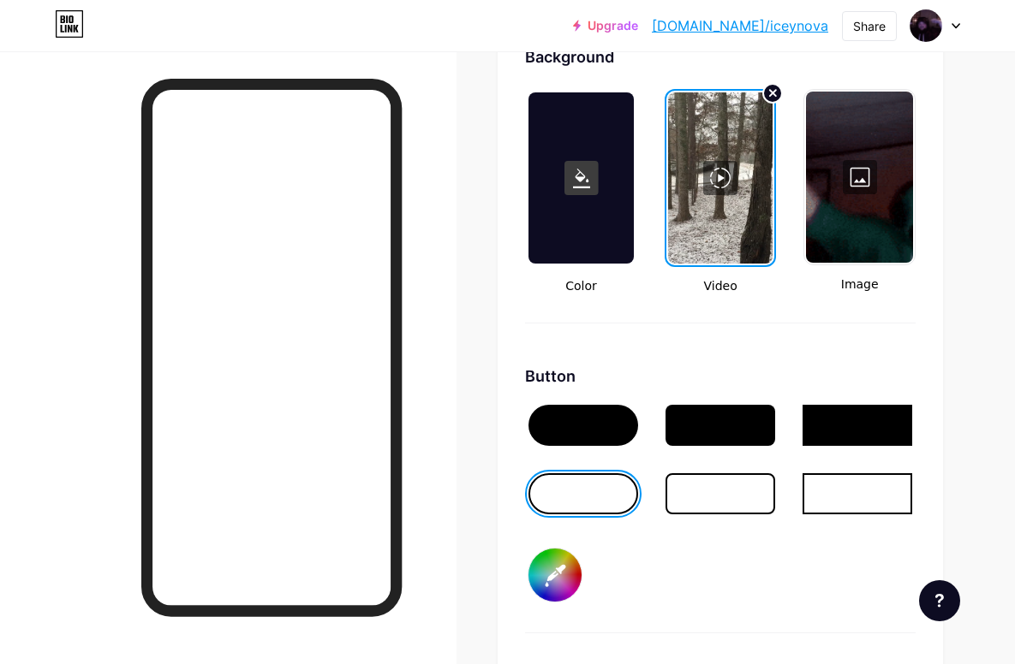
click at [772, 33] on link "[DOMAIN_NAME]/iceynova" at bounding box center [740, 25] width 176 height 21
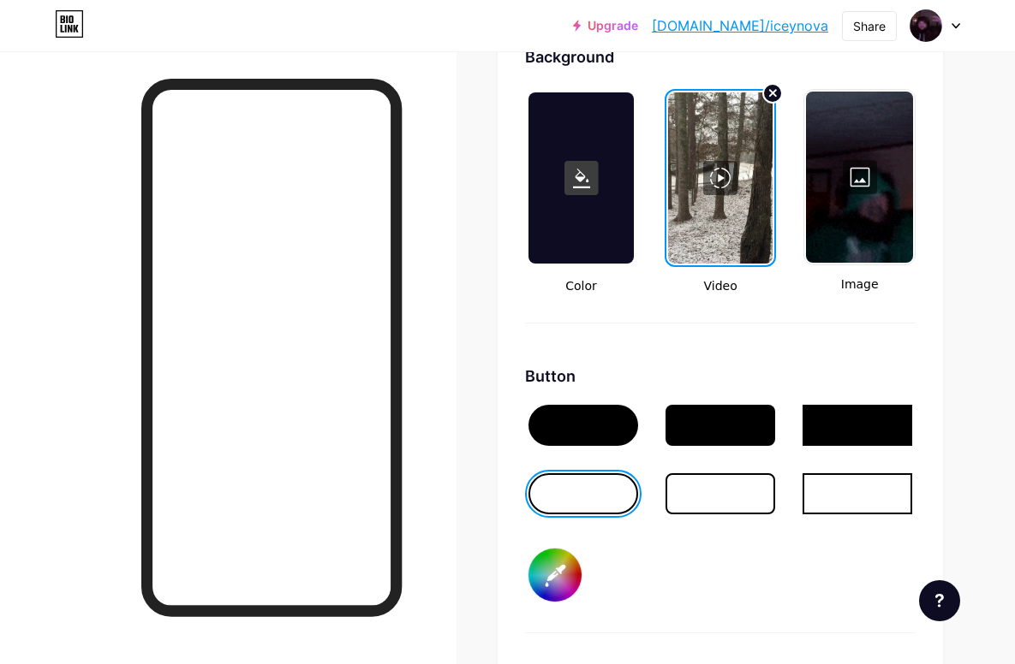
click at [761, 93] on div at bounding box center [720, 177] width 105 height 171
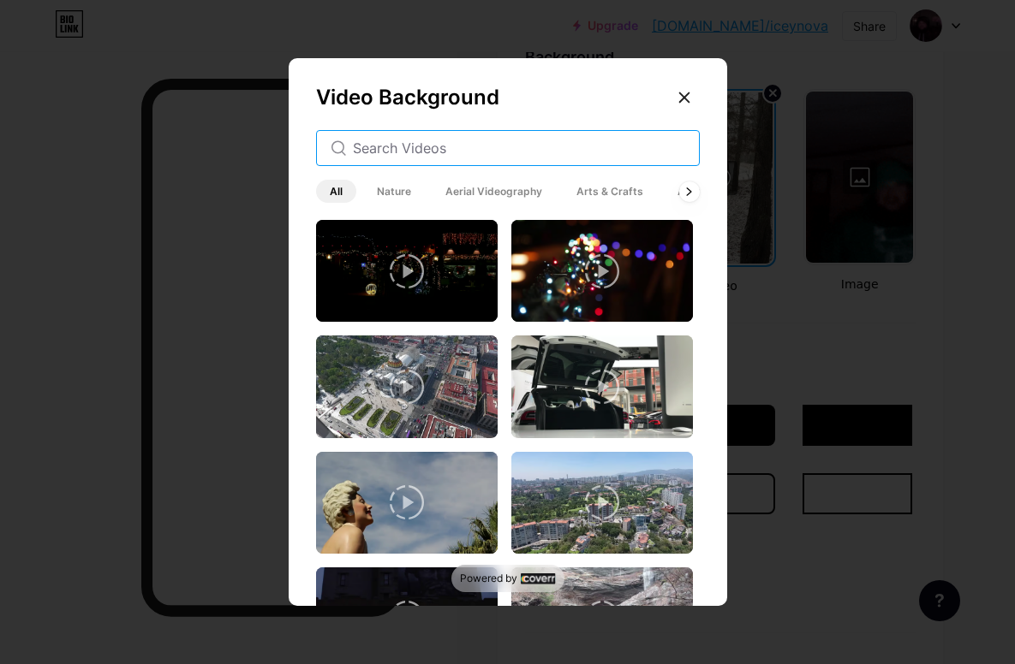
click at [639, 158] on input "text" at bounding box center [519, 148] width 332 height 21
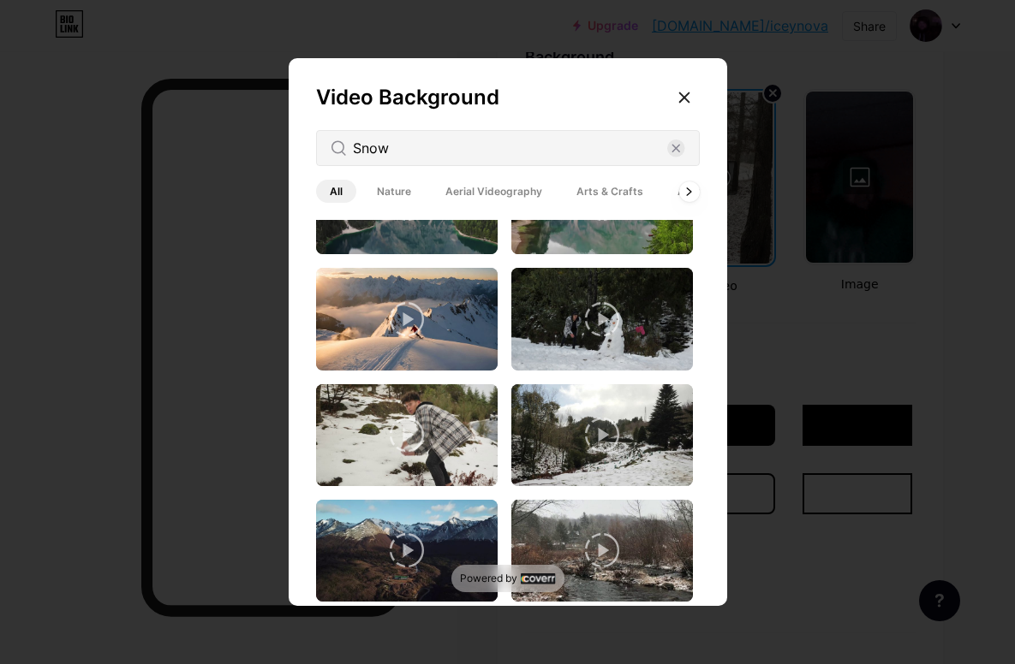
scroll to position [1922, 0]
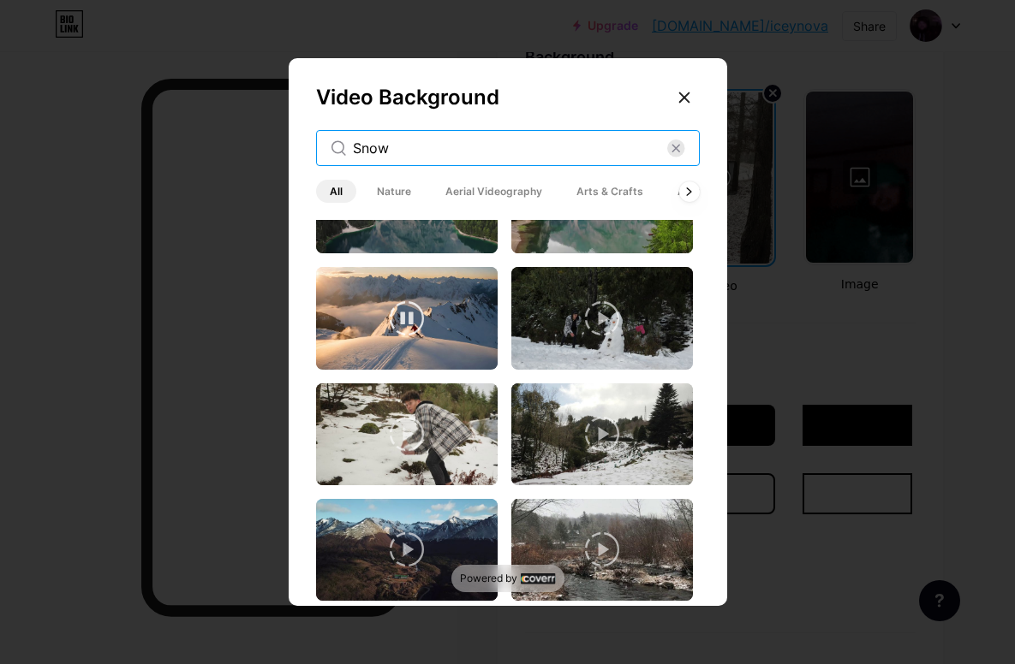
type input "Snow"
click at [473, 346] on img at bounding box center [407, 318] width 182 height 102
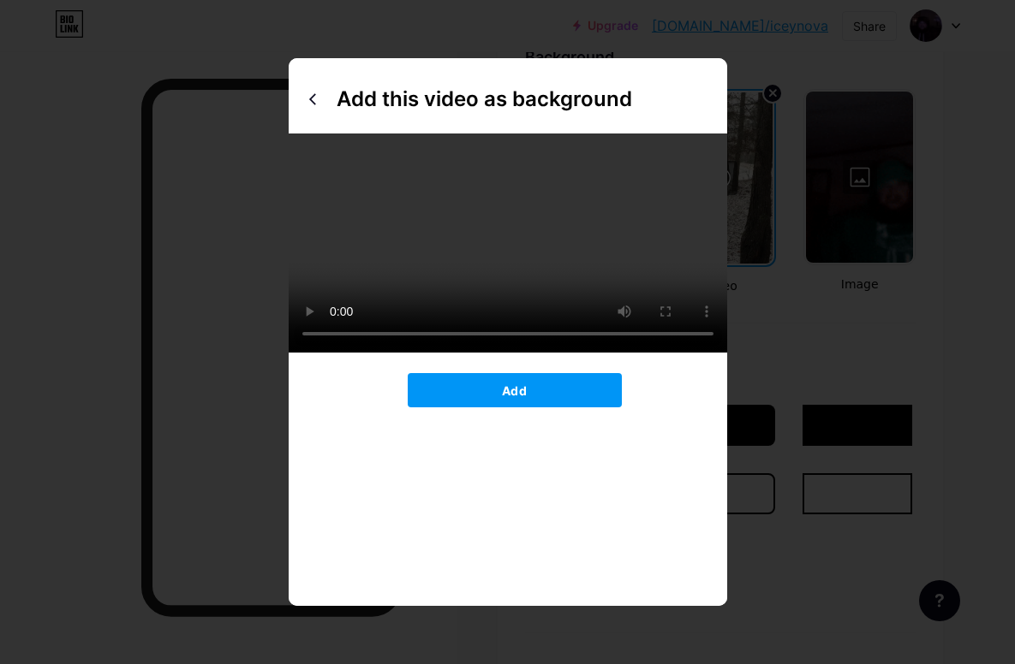
click at [582, 408] on button "Add" at bounding box center [515, 390] width 214 height 34
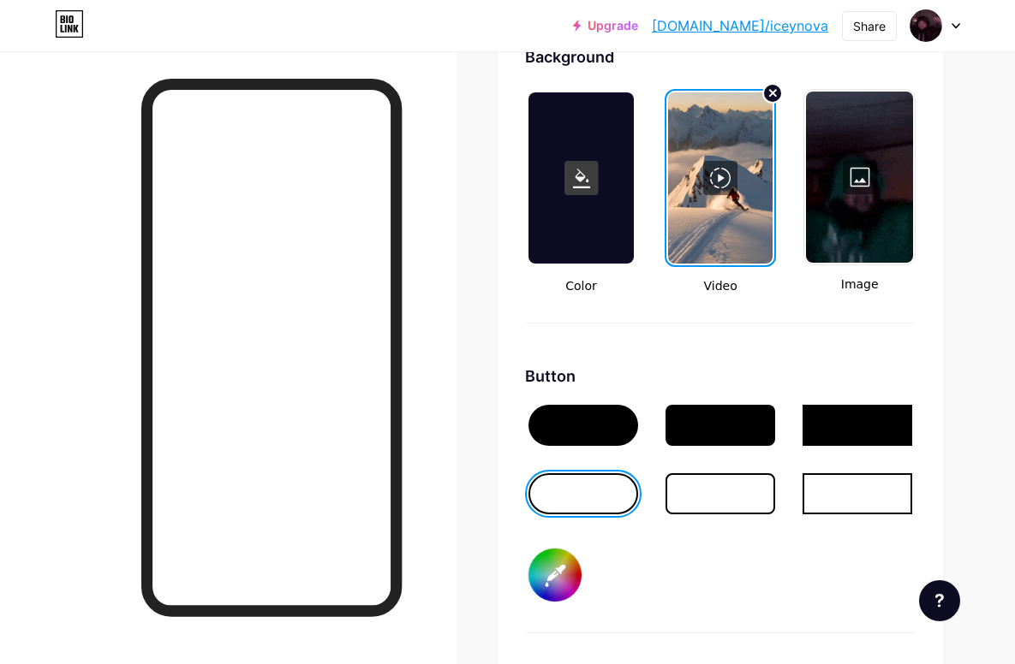
click at [793, 27] on link "[DOMAIN_NAME]/iceynova" at bounding box center [740, 25] width 176 height 21
click at [774, 91] on circle at bounding box center [772, 93] width 19 height 19
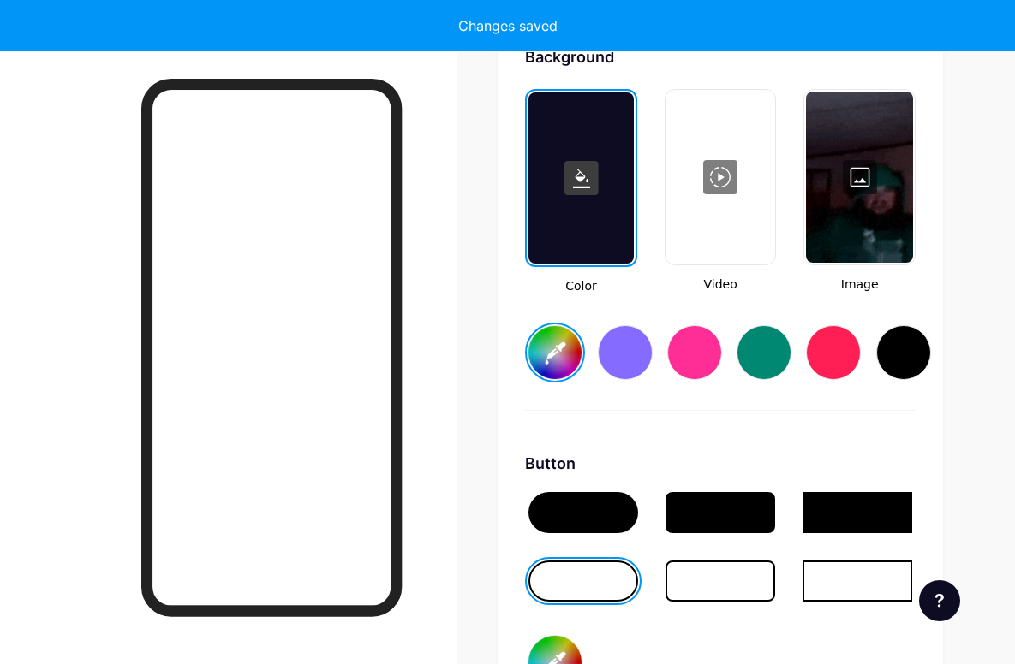
click at [740, 152] on div at bounding box center [720, 177] width 107 height 171
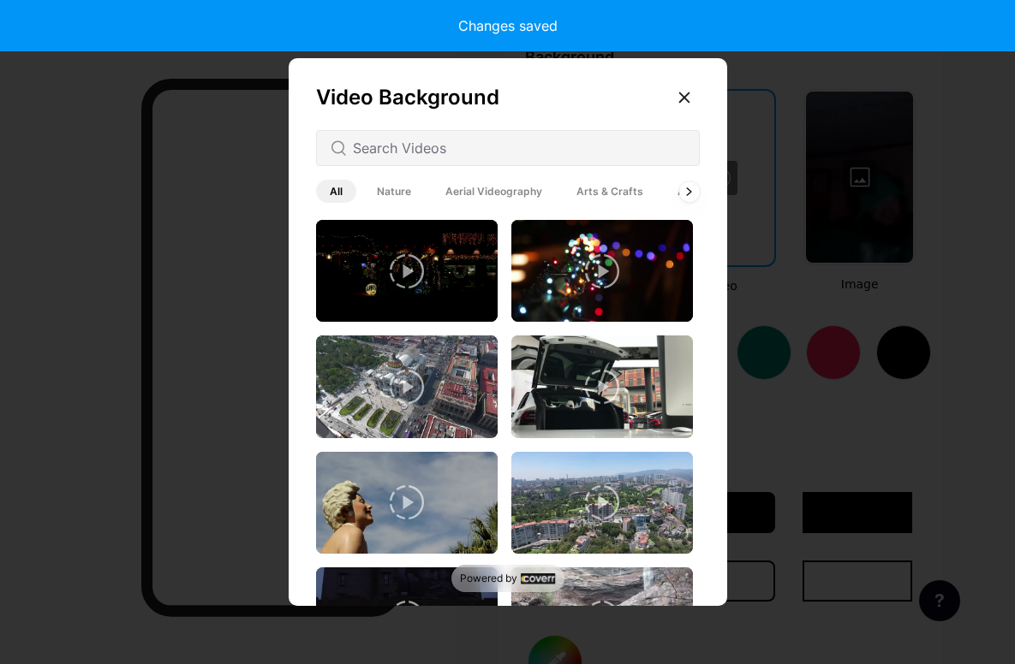
type input "#ffffff"
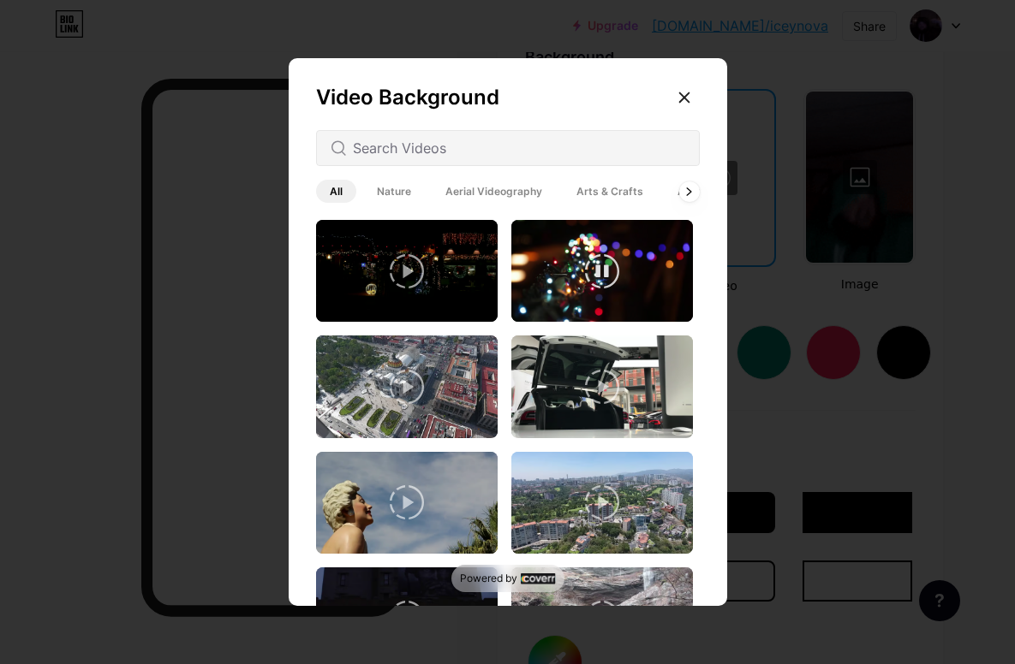
click at [619, 307] on img at bounding box center [602, 271] width 182 height 102
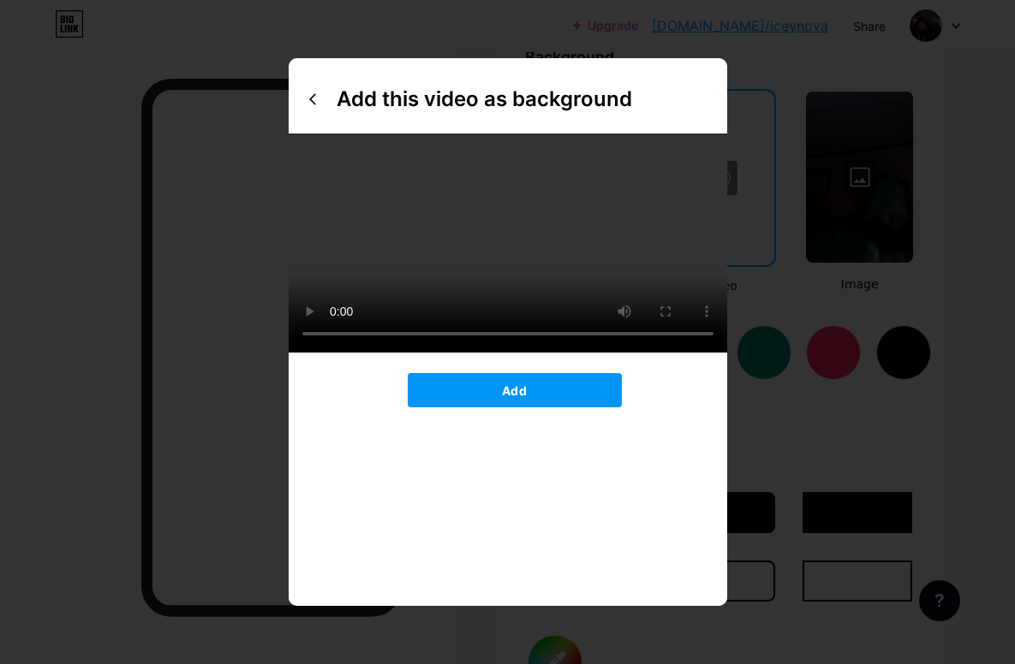
click at [313, 113] on div at bounding box center [312, 99] width 27 height 27
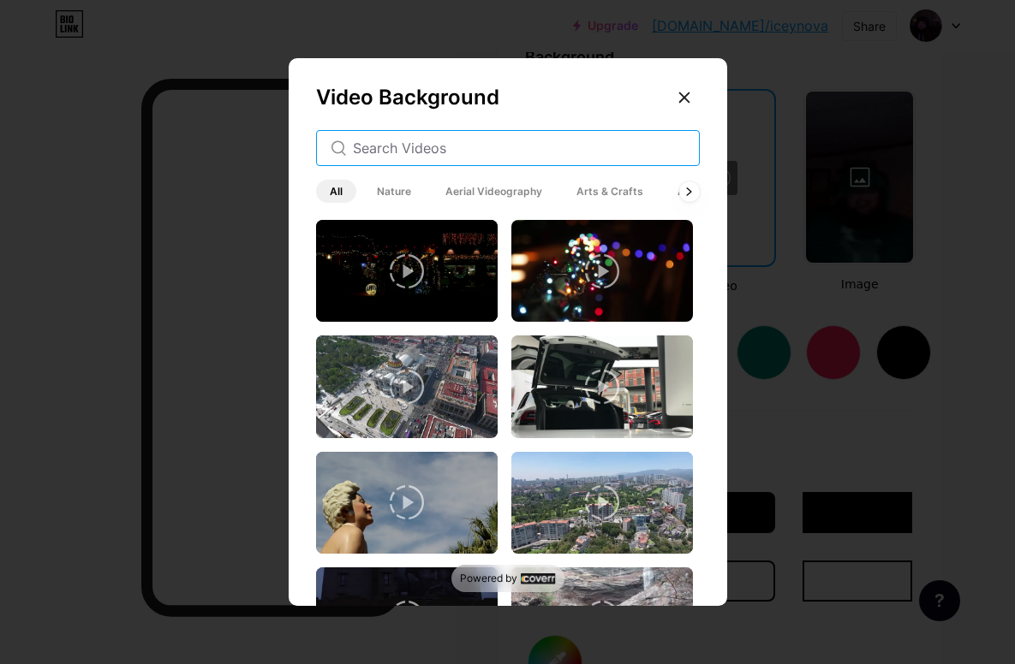
click at [516, 158] on input "text" at bounding box center [519, 148] width 332 height 21
type input "Snow"
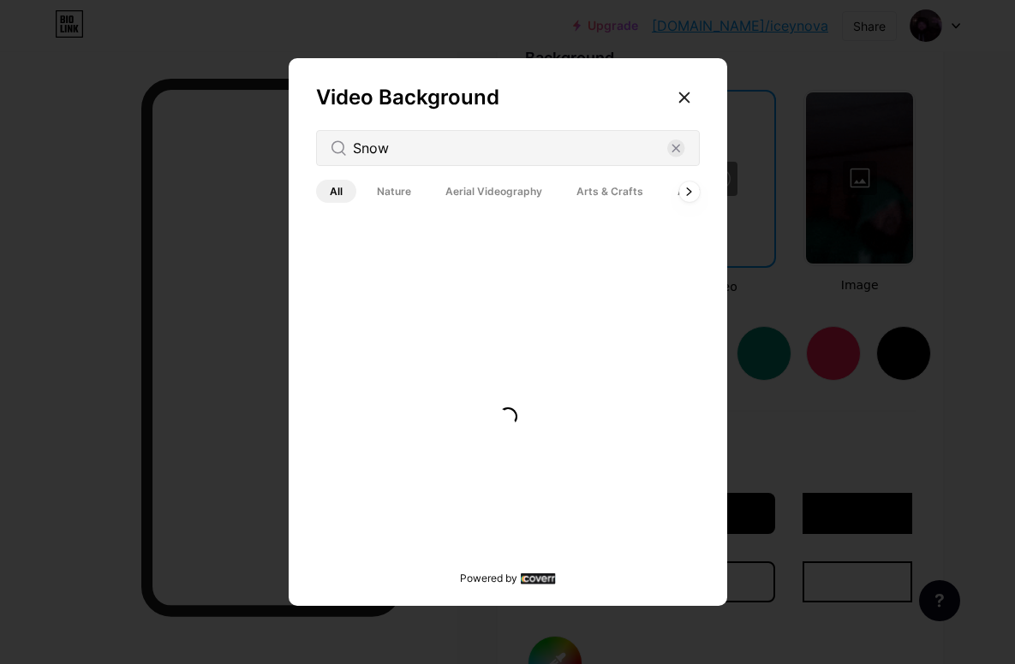
scroll to position [2324, 0]
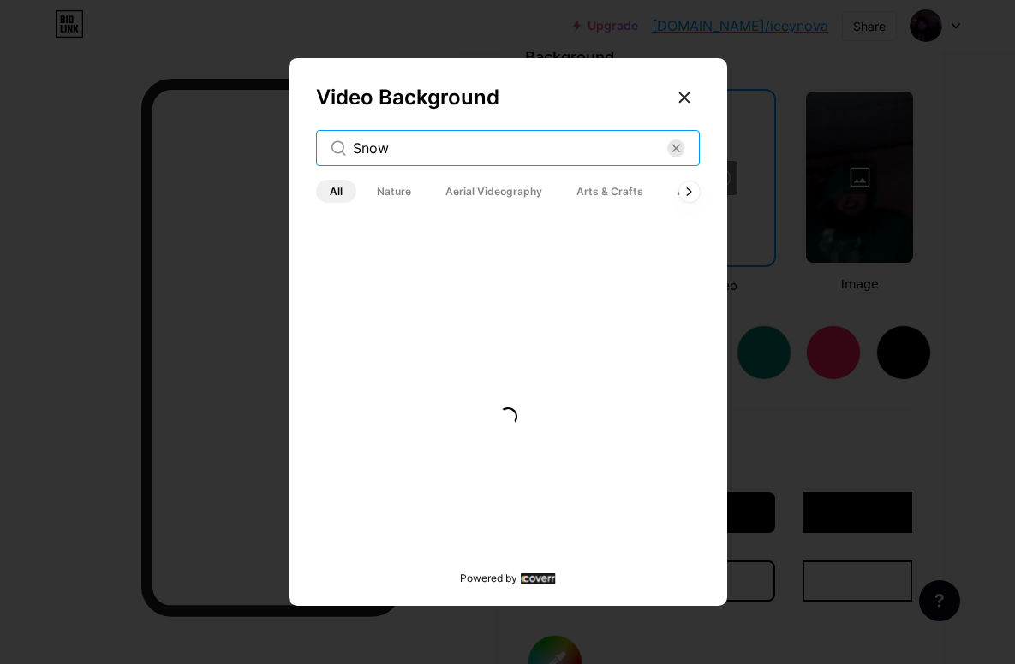
click at [643, 158] on input "Snow" at bounding box center [510, 148] width 314 height 21
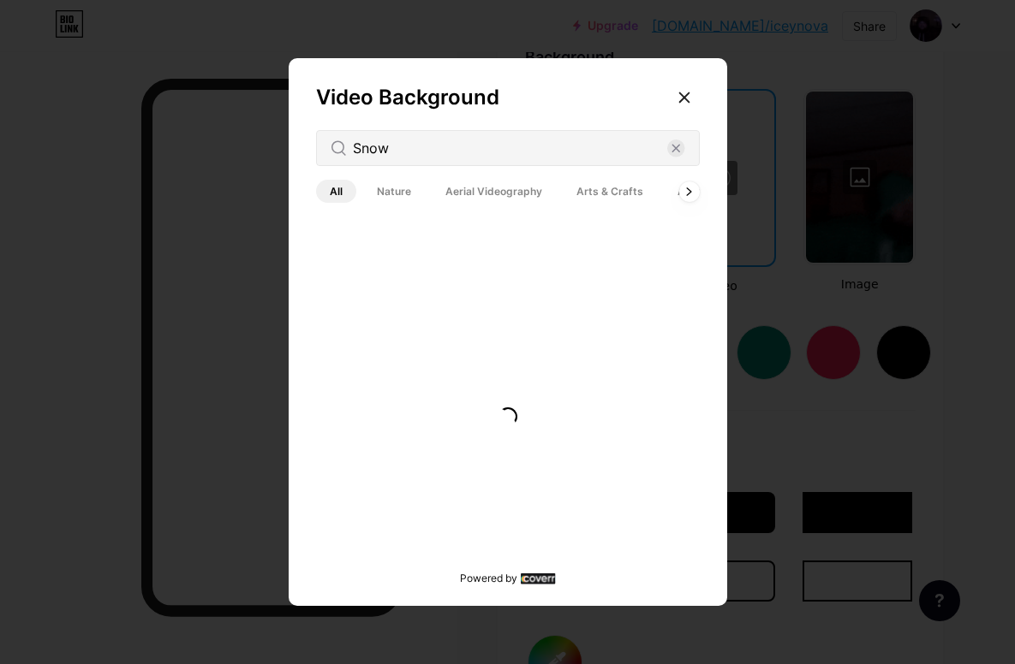
click at [697, 113] on div at bounding box center [684, 97] width 31 height 31
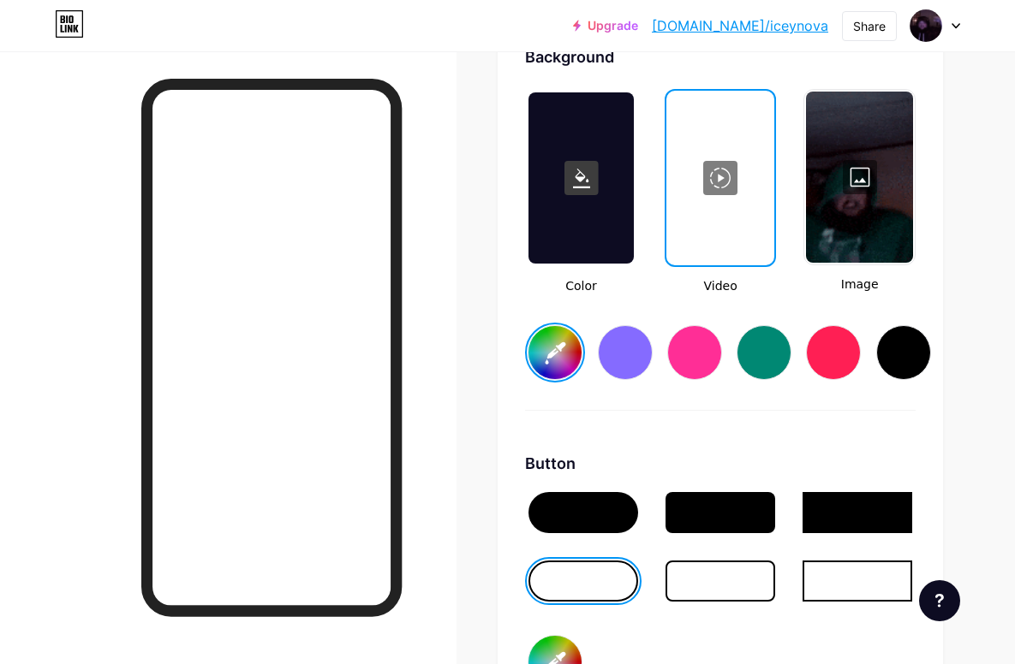
click at [683, 120] on div at bounding box center [720, 177] width 105 height 171
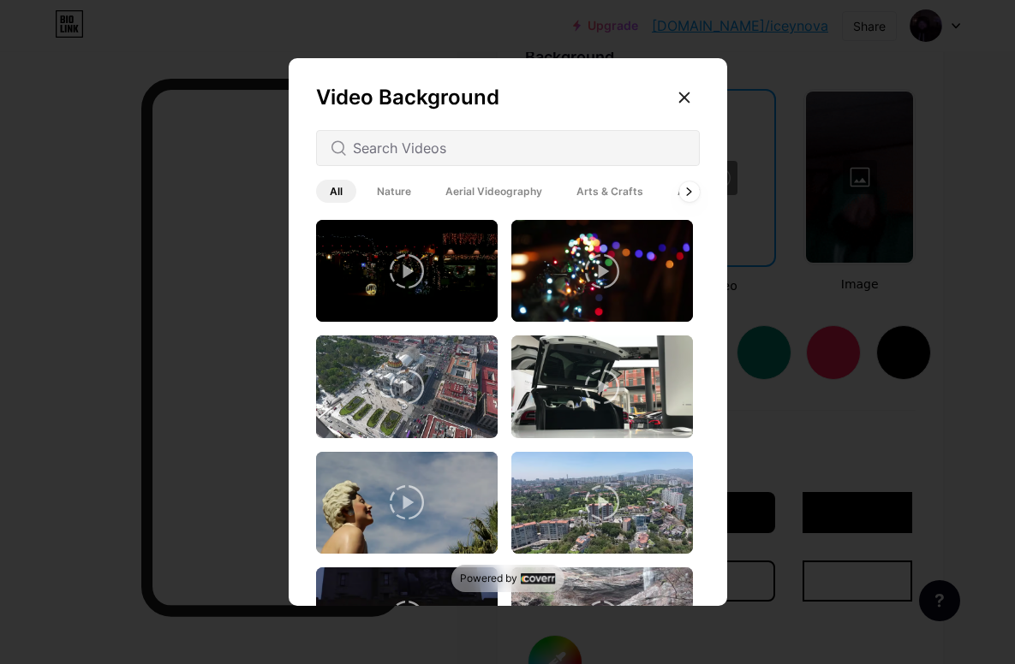
click at [692, 105] on div "Video Background All Nature Aerial Videography Arts & Crafts Architecture Backg…" at bounding box center [508, 336] width 438 height 556
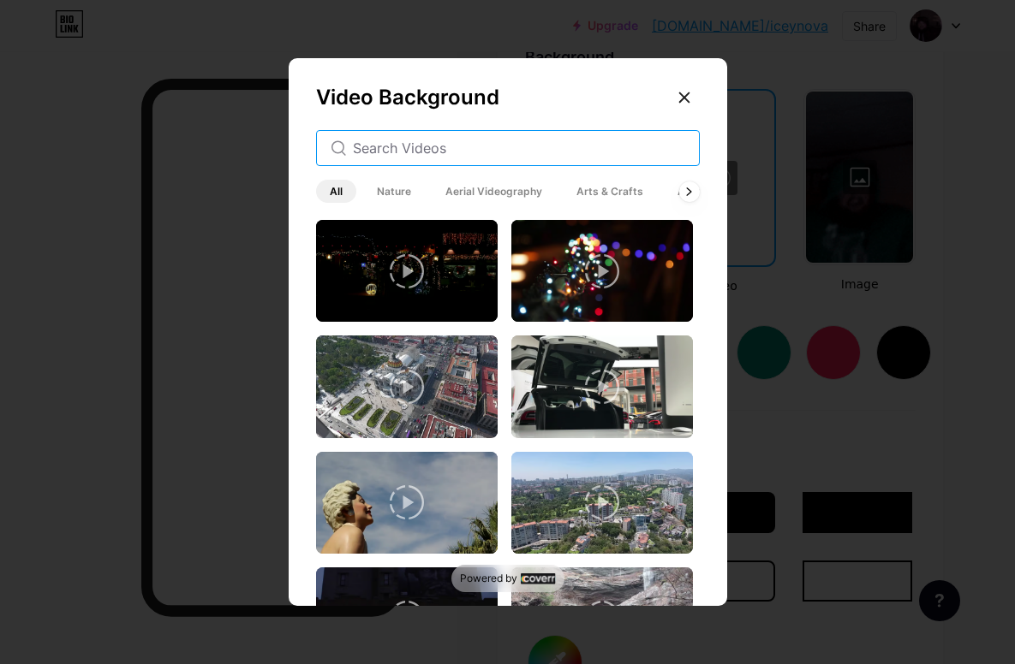
click at [635, 158] on input "text" at bounding box center [519, 148] width 332 height 21
type input "Snow"
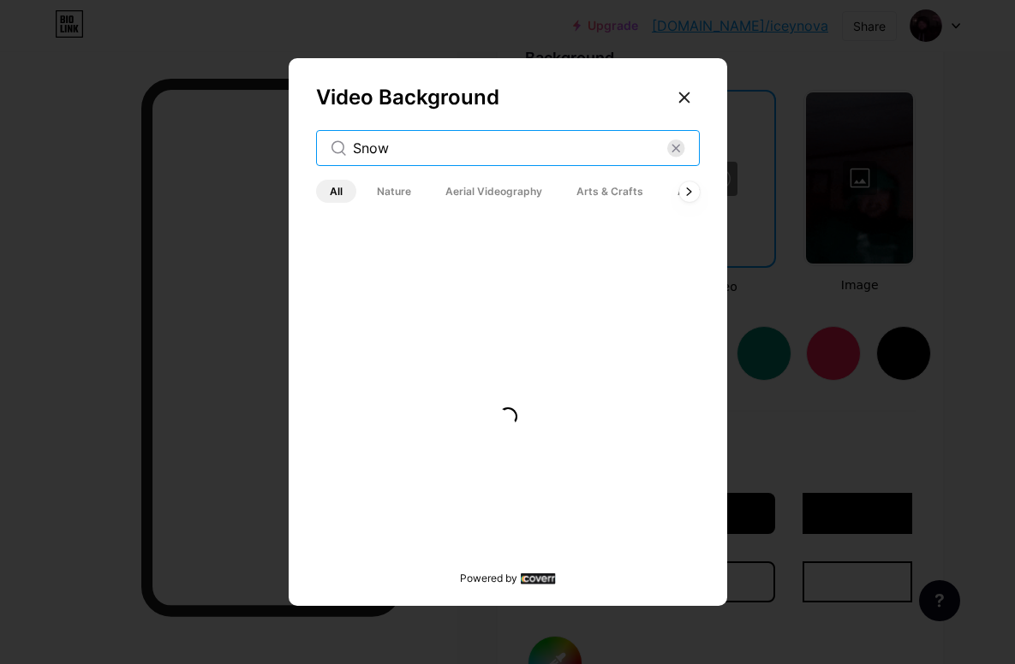
click at [650, 158] on input "Snow" at bounding box center [510, 148] width 314 height 21
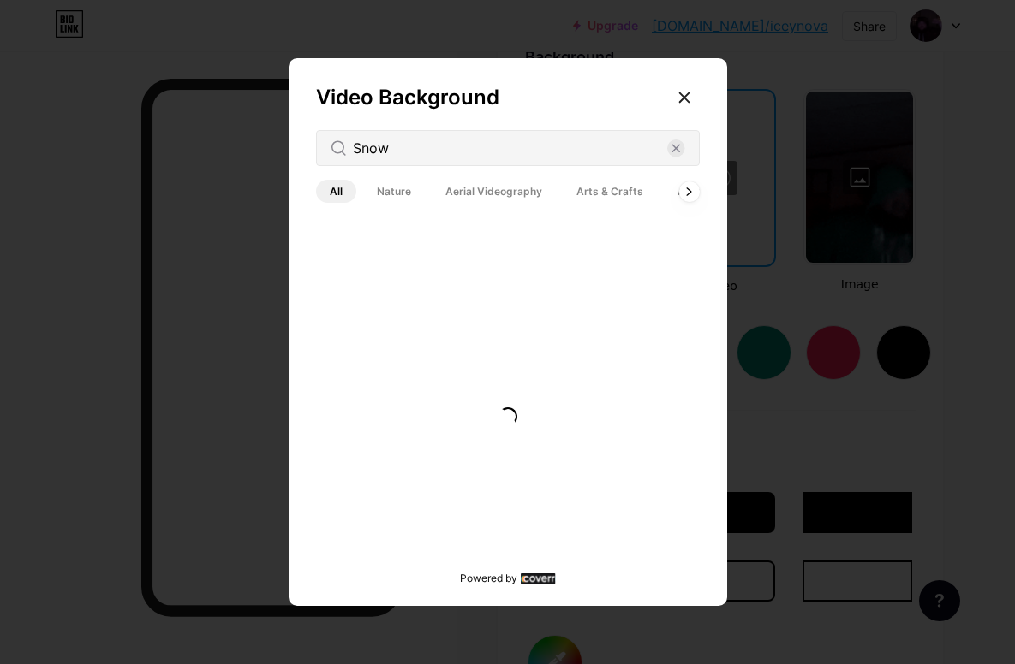
click at [689, 113] on div at bounding box center [684, 97] width 31 height 31
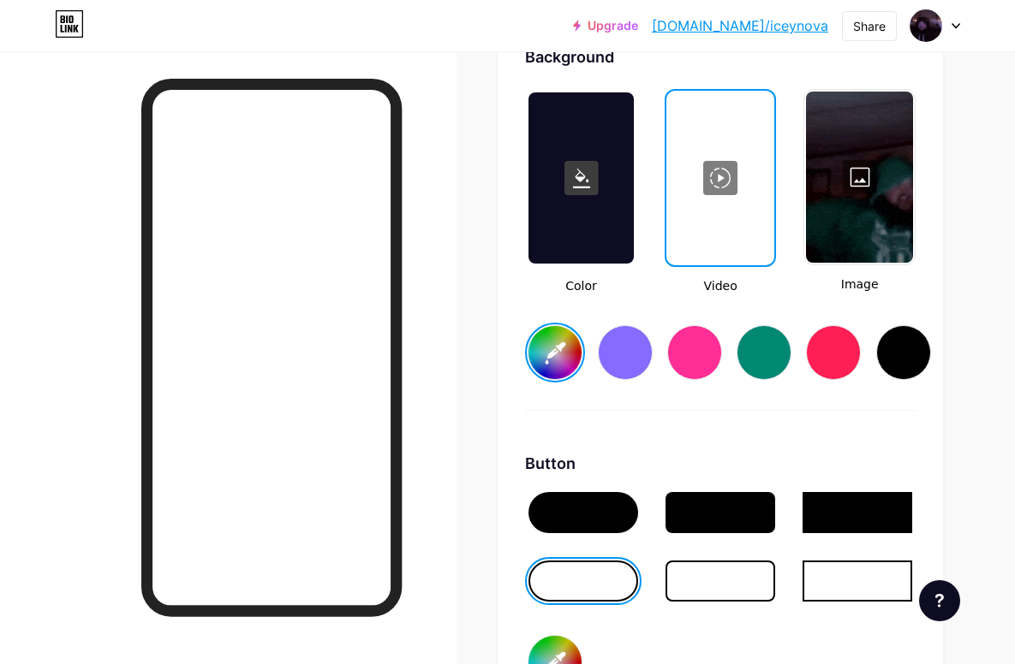
click at [882, 177] on div at bounding box center [859, 177] width 107 height 171
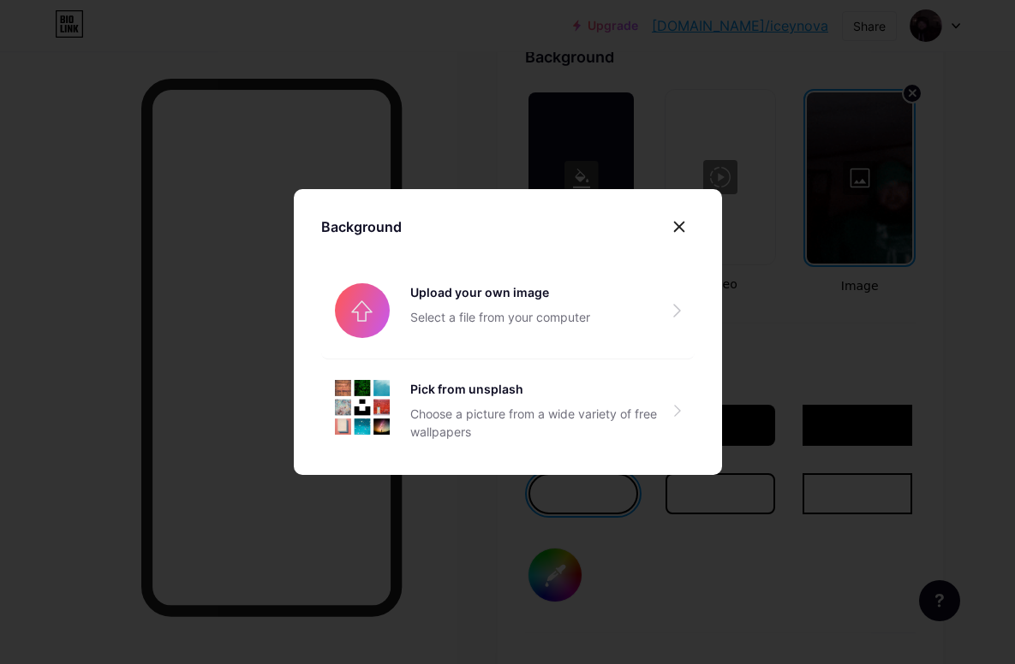
click at [689, 242] on div at bounding box center [679, 227] width 31 height 31
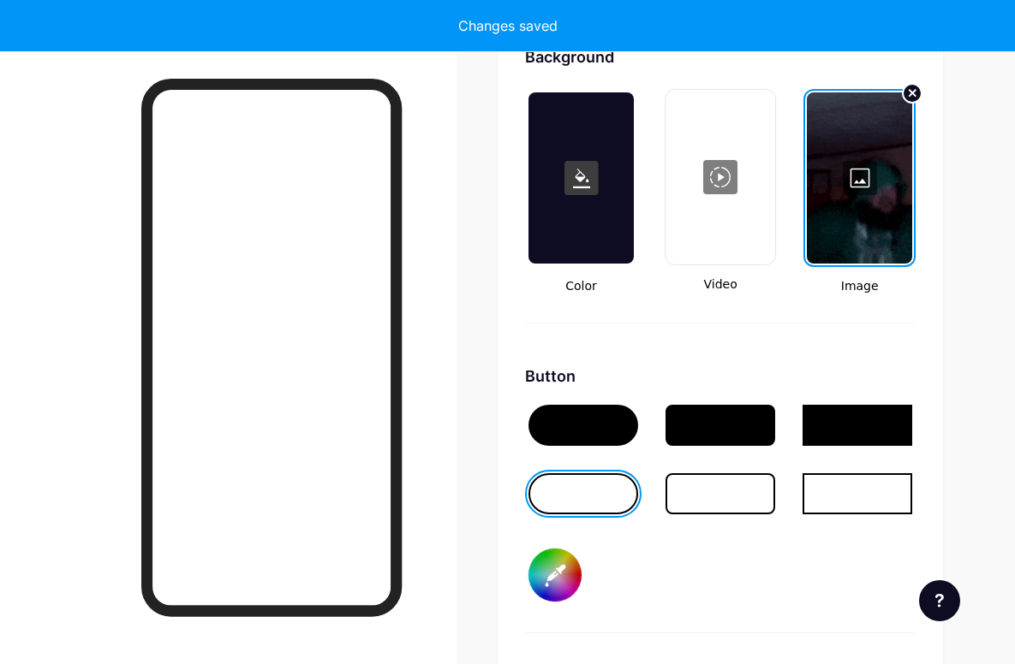
click at [901, 160] on div at bounding box center [859, 177] width 105 height 171
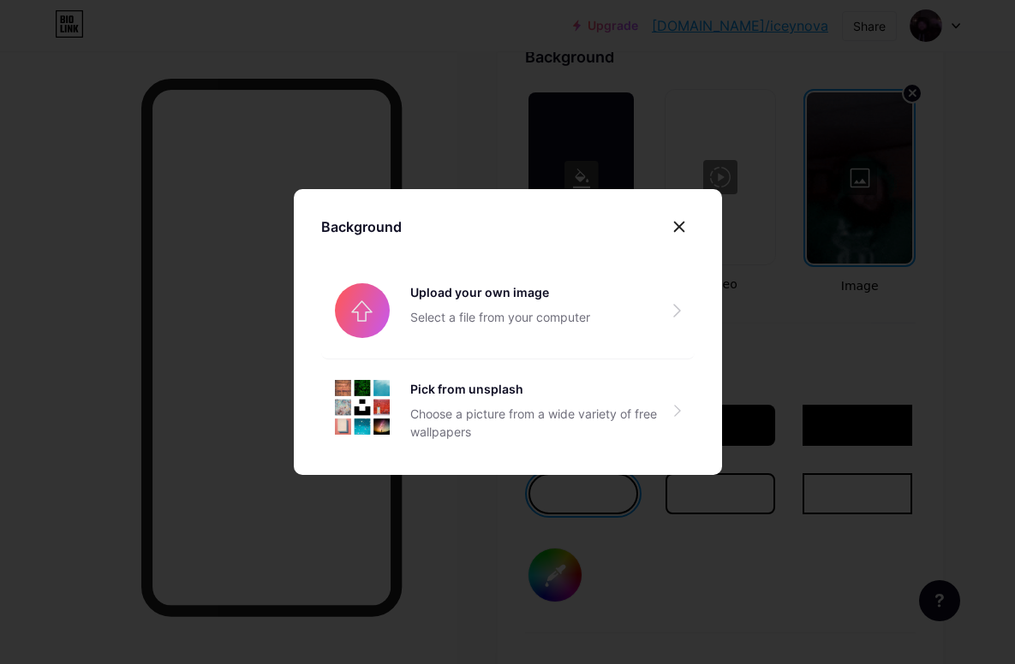
click at [691, 242] on div at bounding box center [679, 227] width 31 height 31
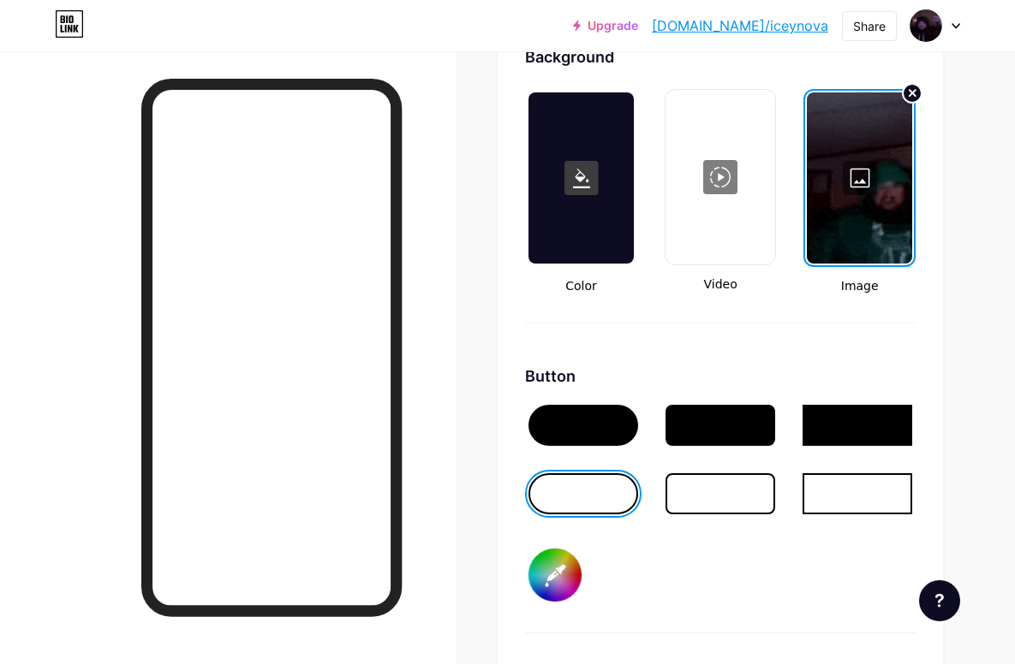
click at [909, 92] on circle at bounding box center [912, 93] width 19 height 19
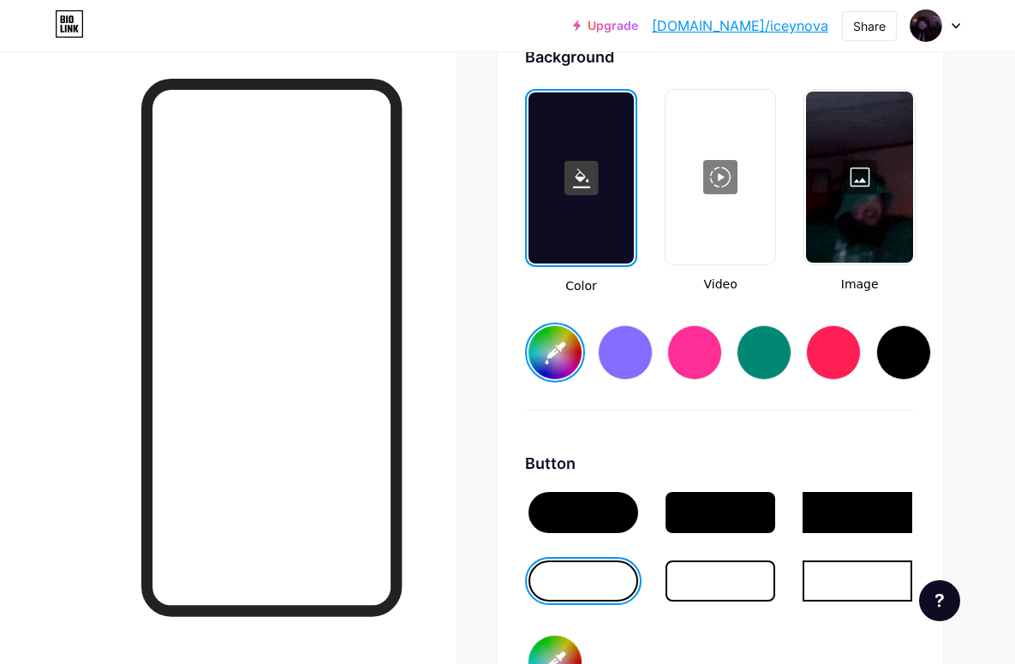
click at [873, 131] on div at bounding box center [859, 177] width 107 height 171
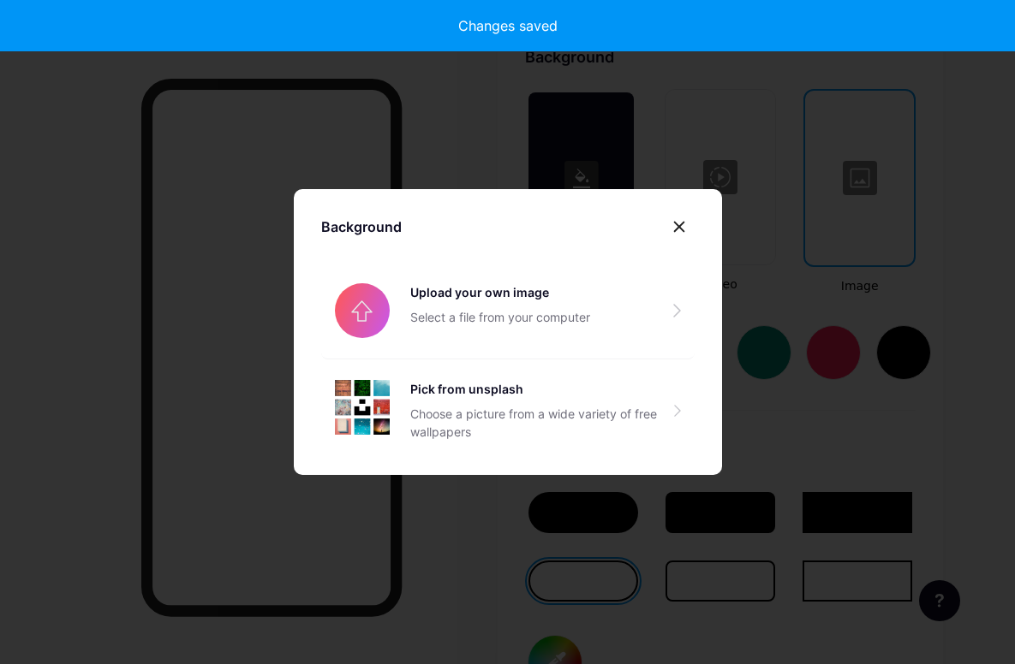
click at [599, 325] on input "file" at bounding box center [507, 311] width 373 height 96
type input "#ffffff"
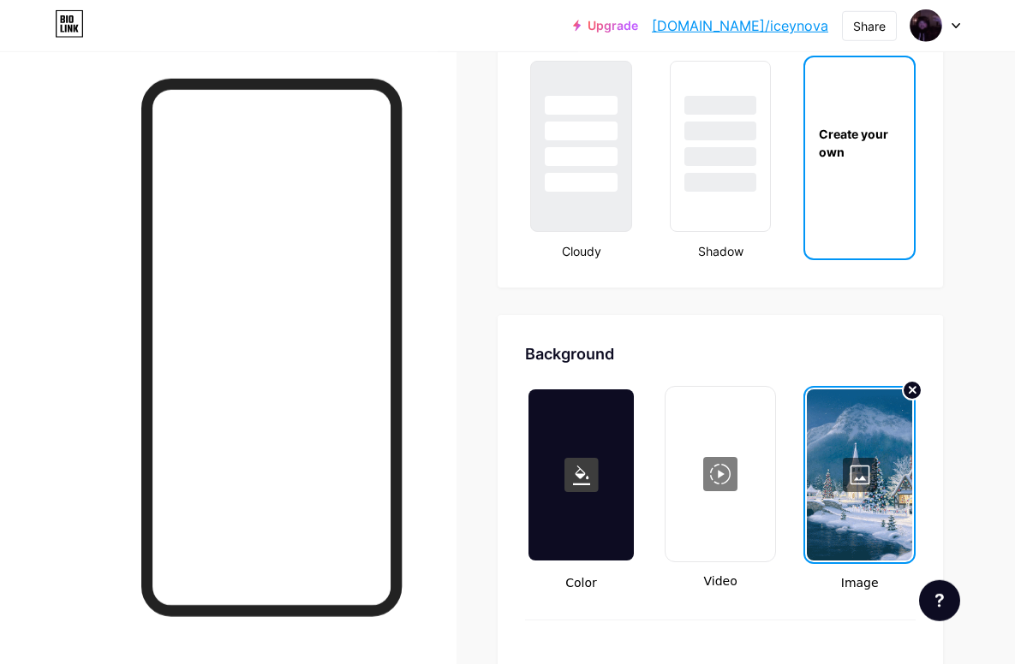
scroll to position [1922, 0]
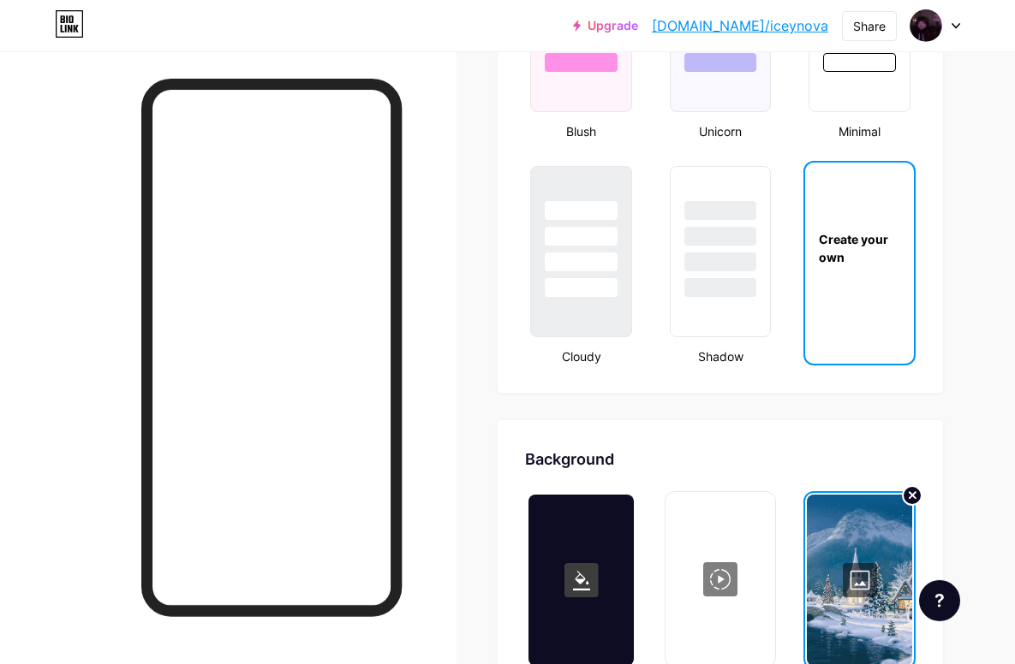
click at [793, 32] on link "[DOMAIN_NAME]/iceynova" at bounding box center [740, 25] width 176 height 21
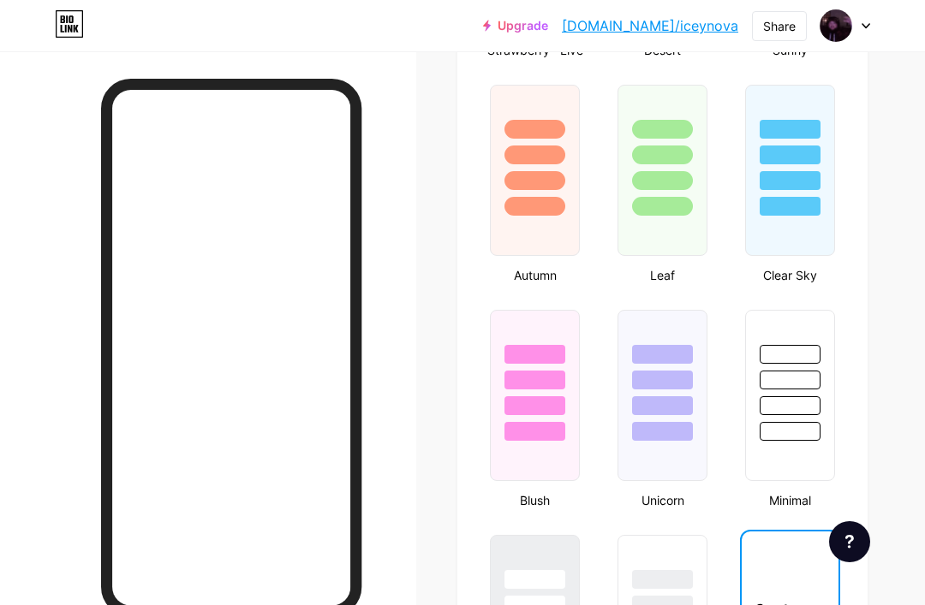
scroll to position [1540, 0]
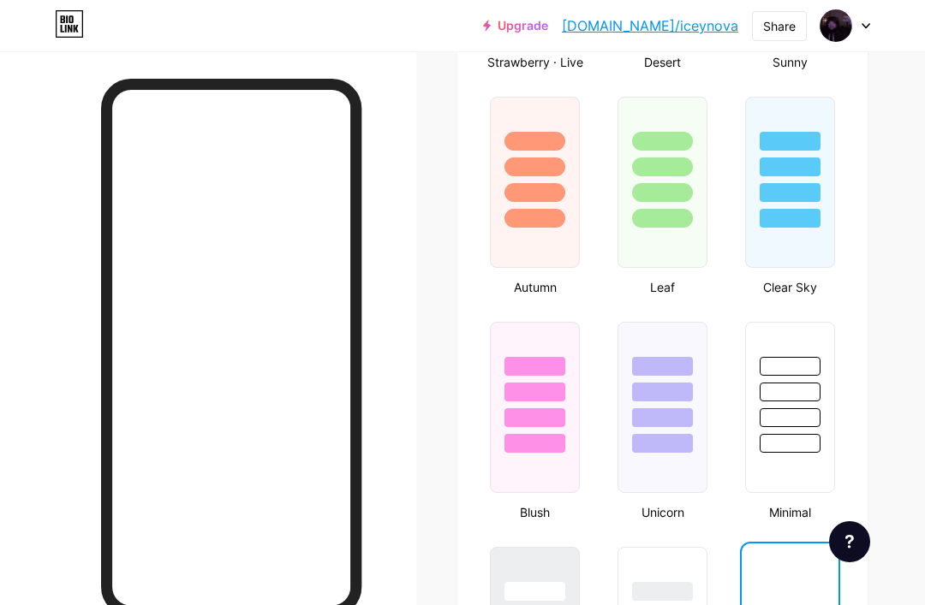
click at [701, 27] on link "[DOMAIN_NAME]/iceynova" at bounding box center [650, 25] width 176 height 21
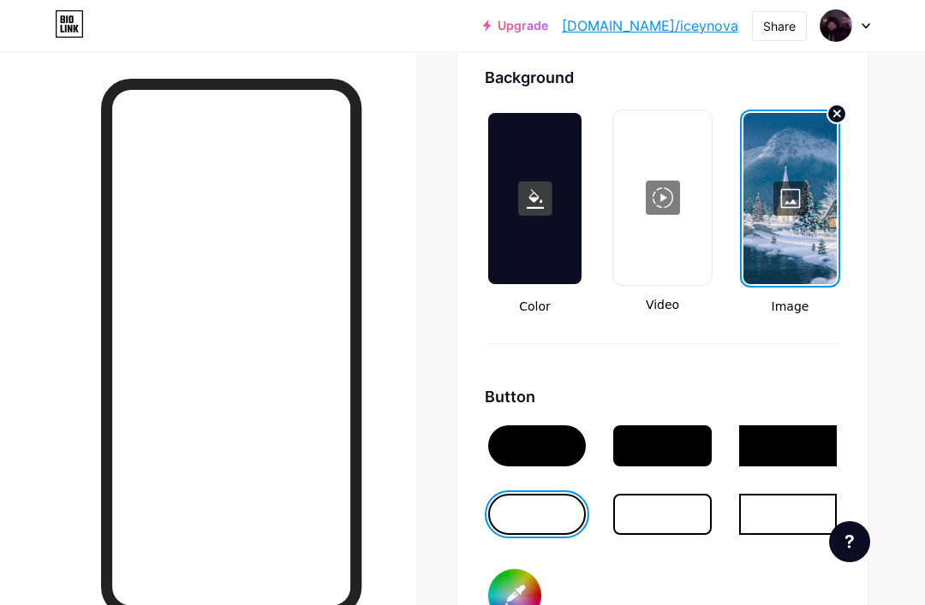
scroll to position [2305, 0]
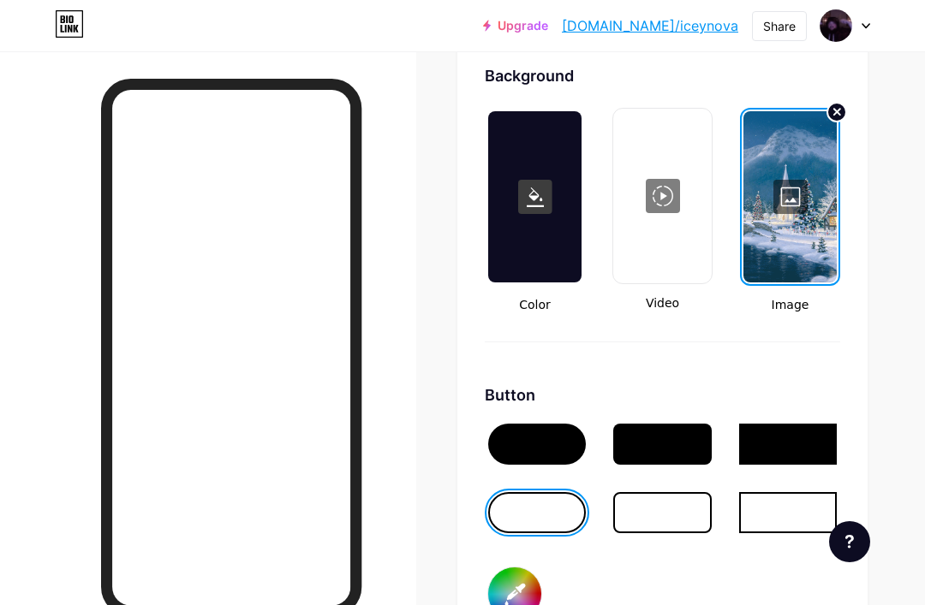
click at [836, 109] on icon at bounding box center [837, 112] width 6 height 6
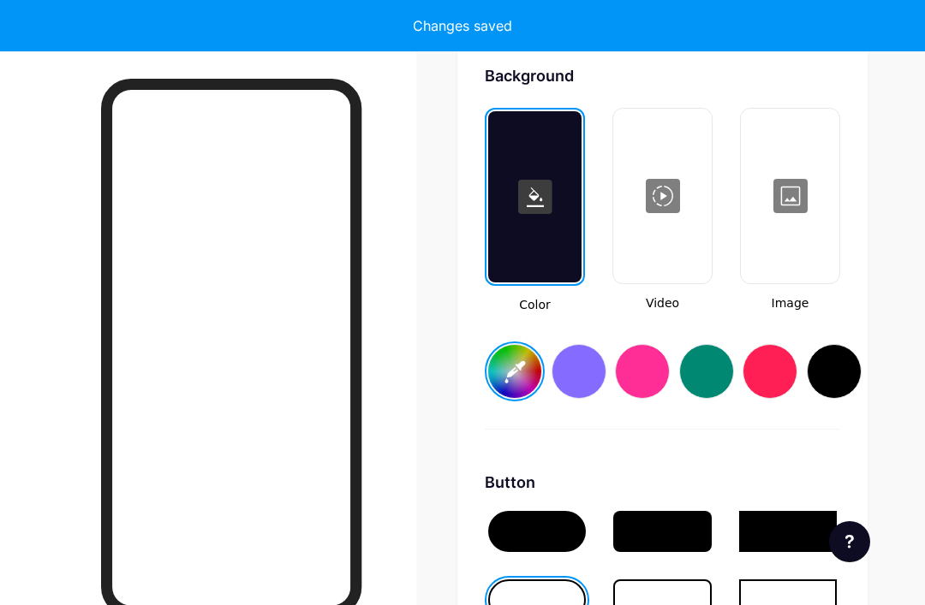
click at [814, 164] on div at bounding box center [789, 195] width 95 height 171
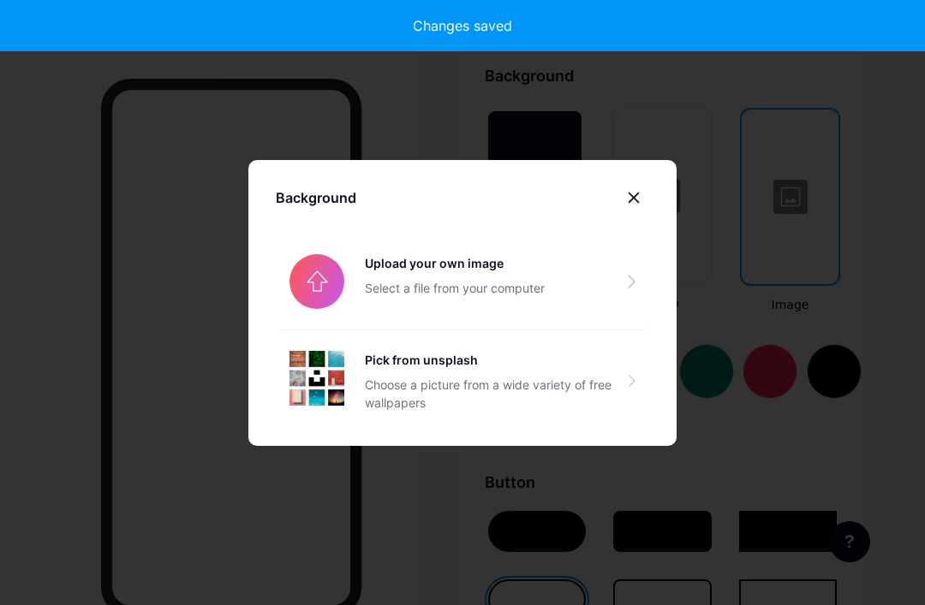
click at [565, 315] on input "file" at bounding box center [462, 282] width 373 height 96
type input "#ffffff"
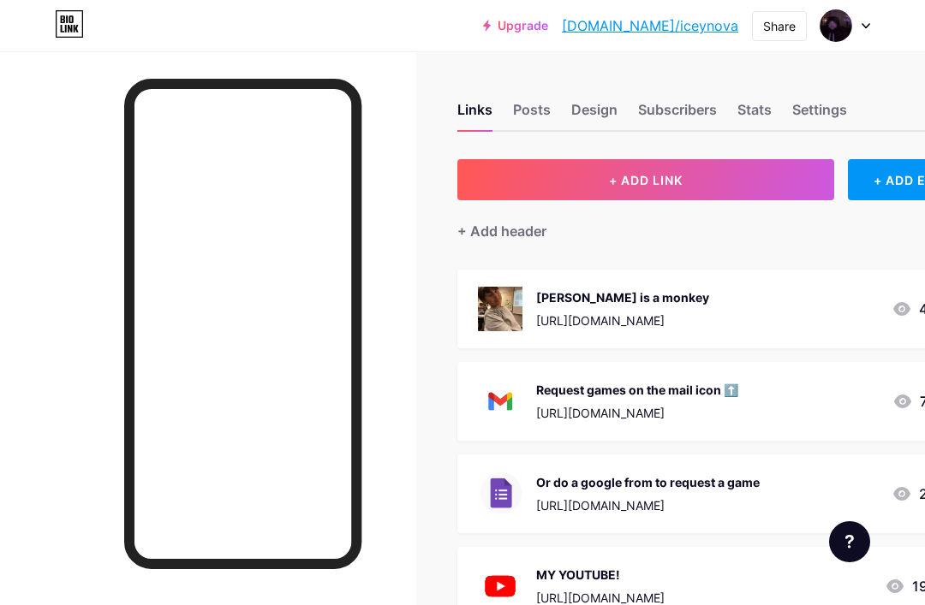
click at [843, 30] on img at bounding box center [835, 25] width 33 height 33
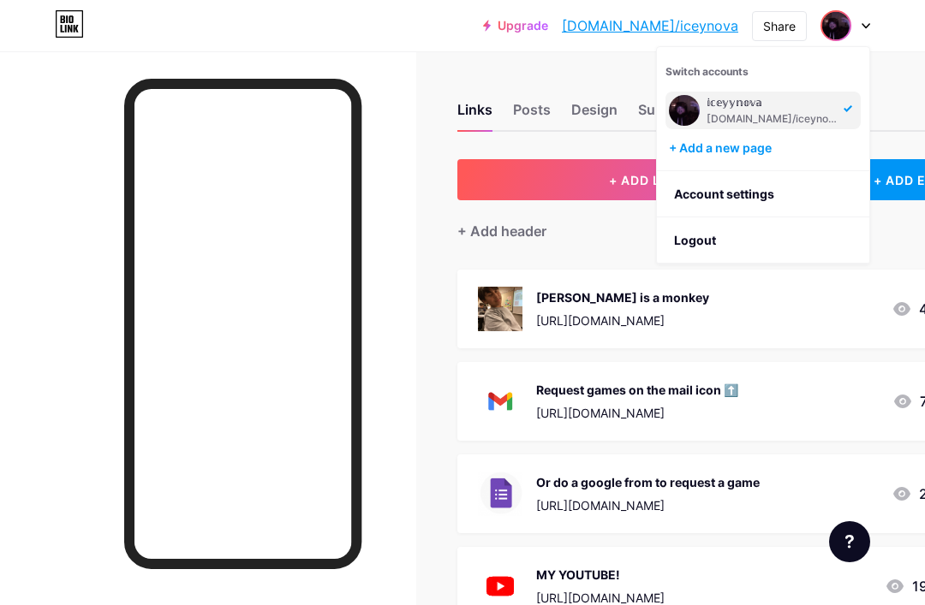
click at [807, 110] on div "𝕚𝕔𝕖𝕪𝕪𝕟𝕠𝕧𝕒 bio.link/iceynova" at bounding box center [772, 110] width 132 height 31
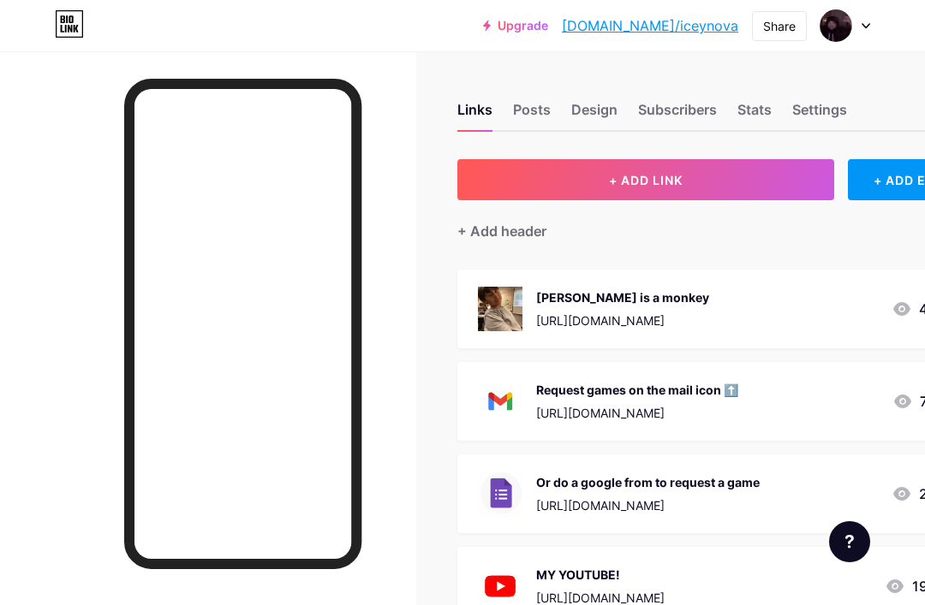
click at [833, 27] on img at bounding box center [835, 25] width 33 height 33
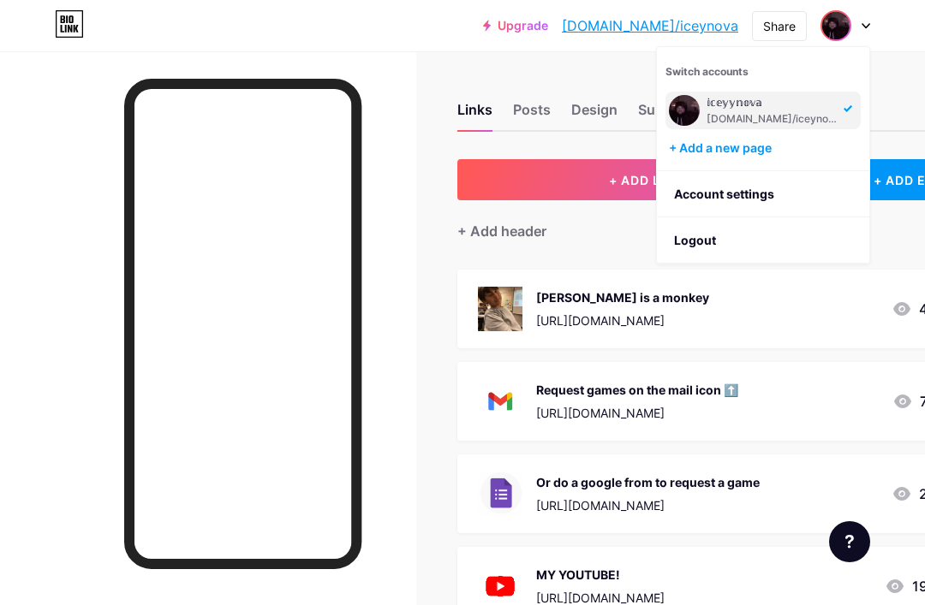
click at [751, 198] on link "Account settings" at bounding box center [763, 194] width 212 height 46
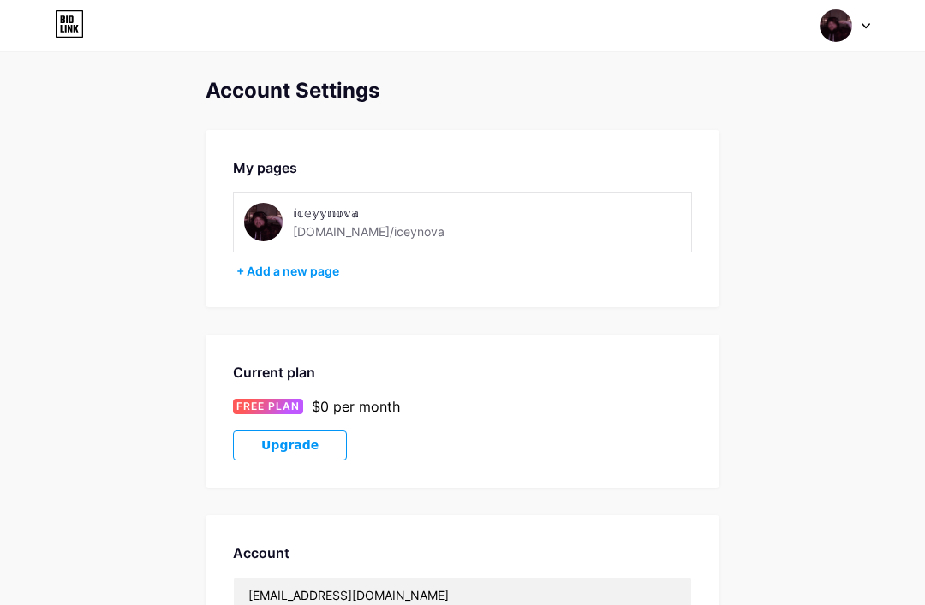
click at [269, 269] on div "+ Add a new page" at bounding box center [464, 271] width 456 height 17
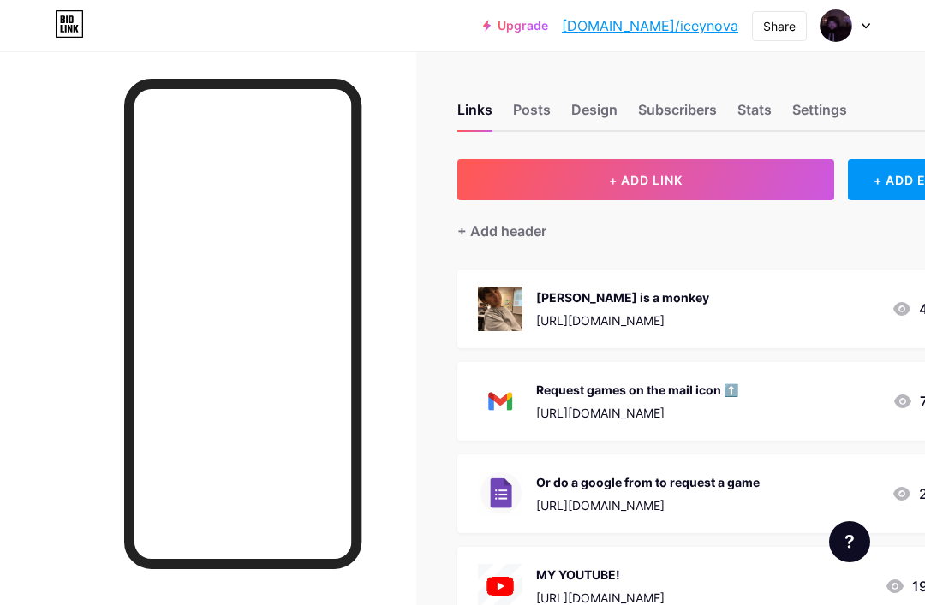
click at [752, 111] on div "Stats" at bounding box center [754, 114] width 34 height 31
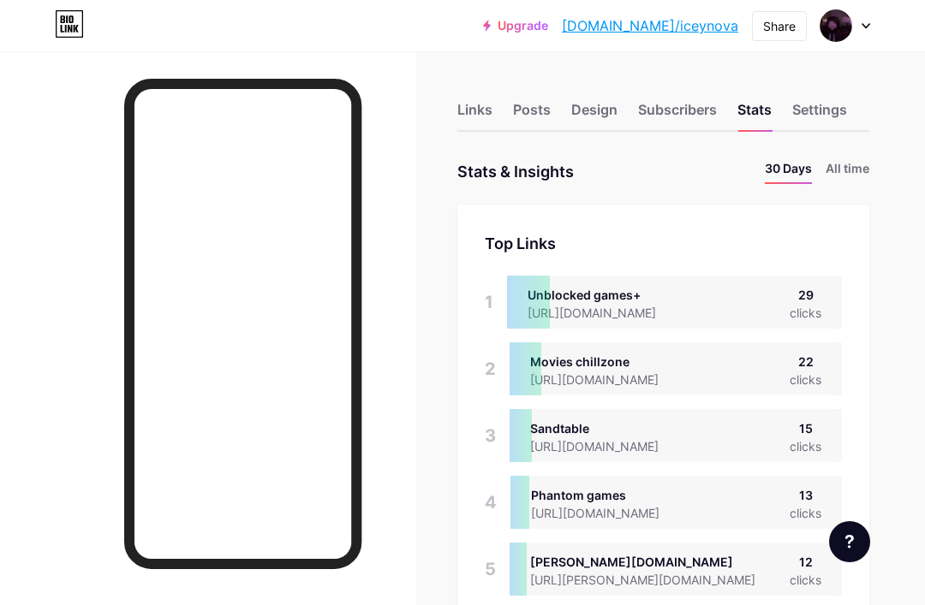
click at [845, 164] on li "All time" at bounding box center [847, 171] width 44 height 25
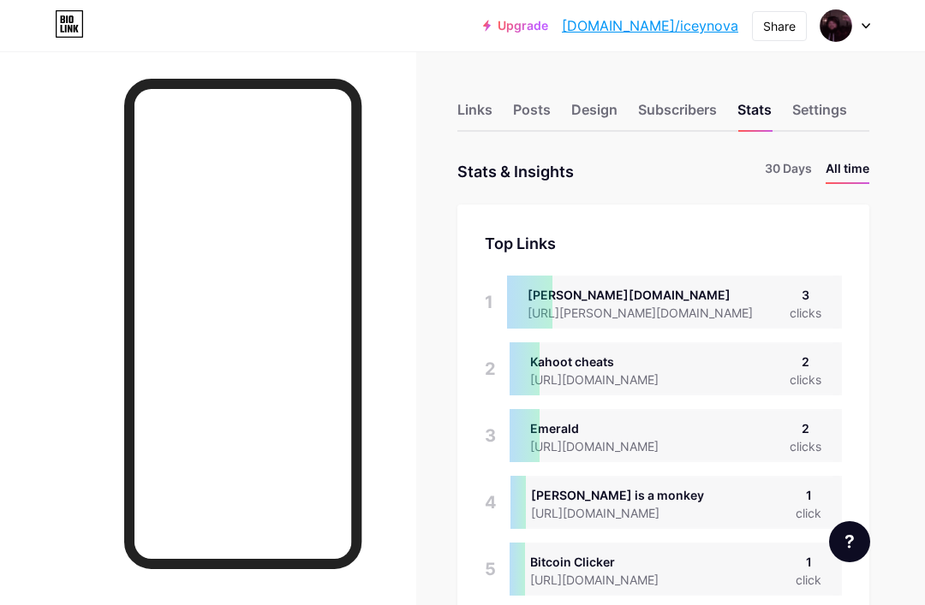
scroll to position [605, 925]
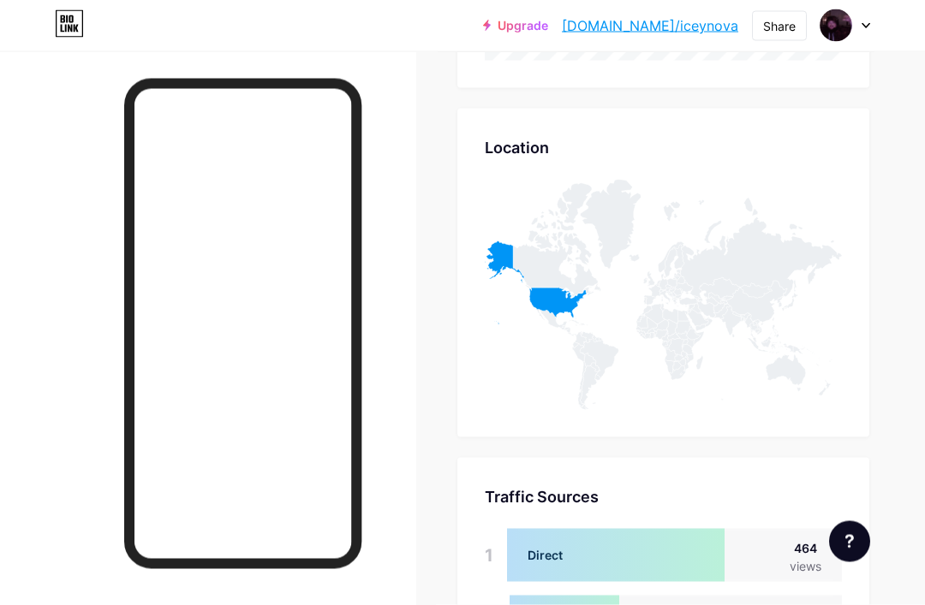
click at [564, 280] on icon at bounding box center [556, 240] width 87 height 115
click at [560, 306] on icon at bounding box center [536, 282] width 102 height 83
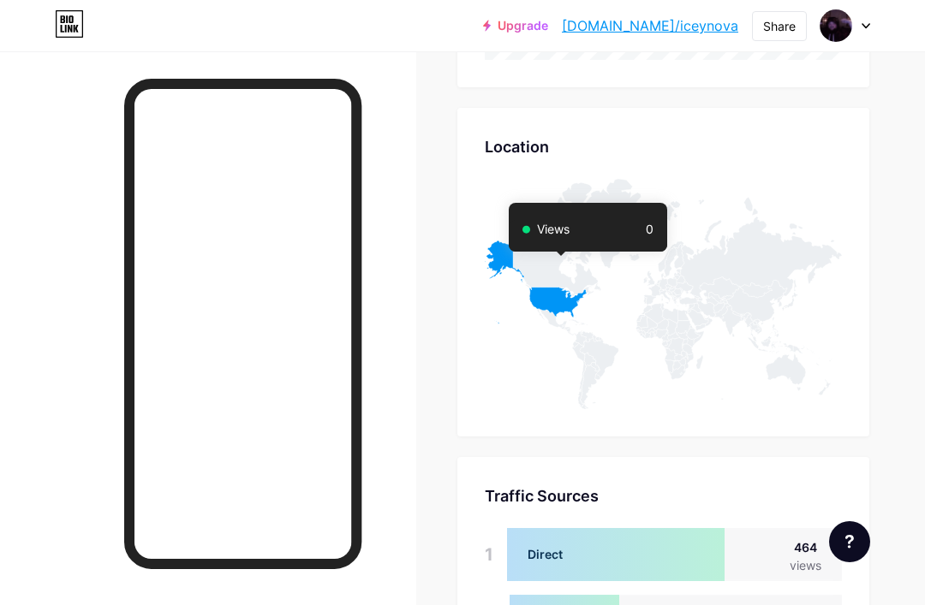
click at [1, 121] on div at bounding box center [208, 353] width 416 height 605
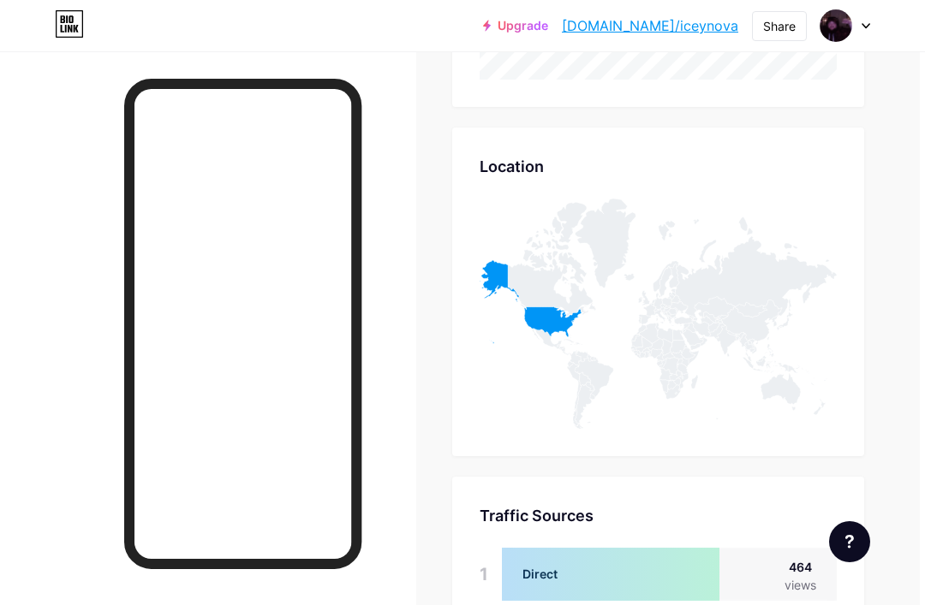
scroll to position [1804, 5]
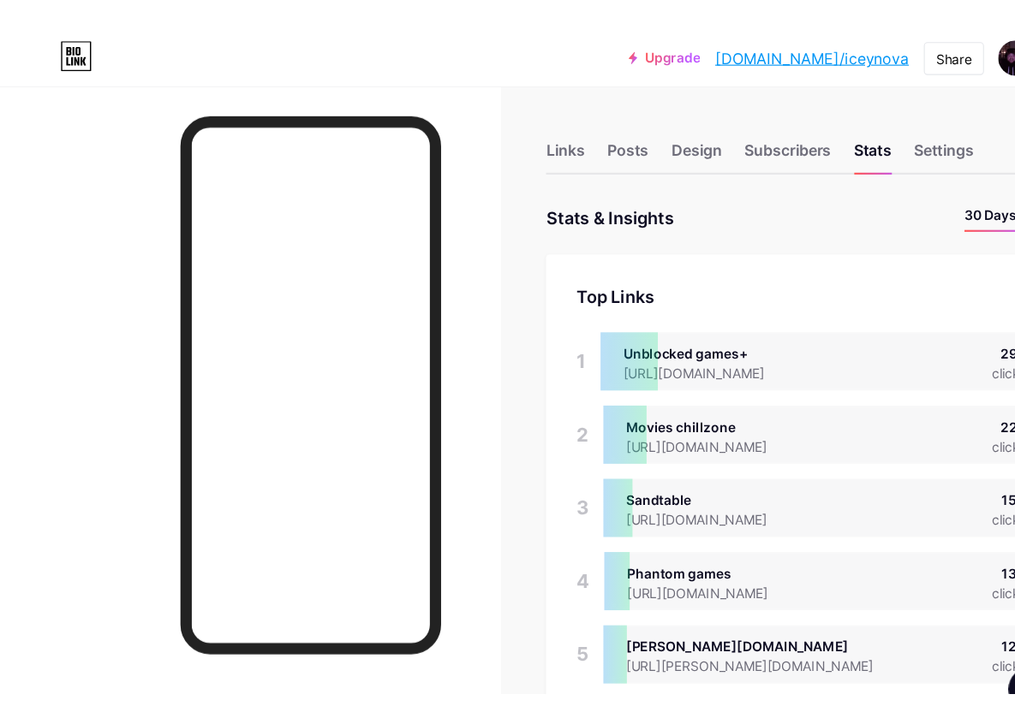
scroll to position [855621, 855271]
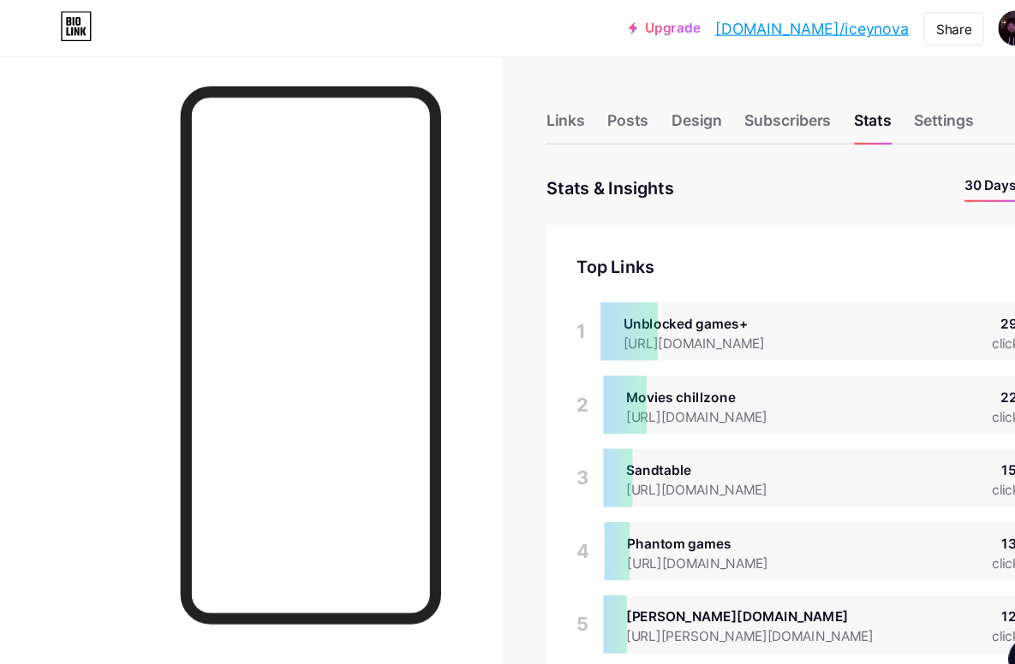
click at [509, 100] on div "Links" at bounding box center [515, 114] width 35 height 31
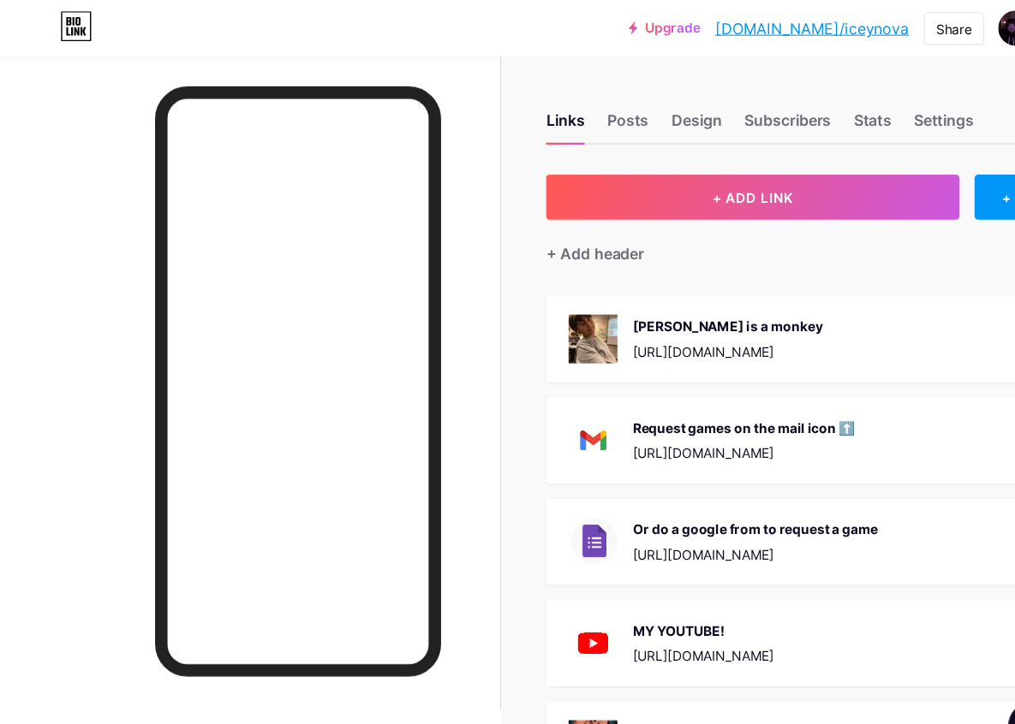
click at [789, 123] on div "Stats" at bounding box center [795, 114] width 34 height 31
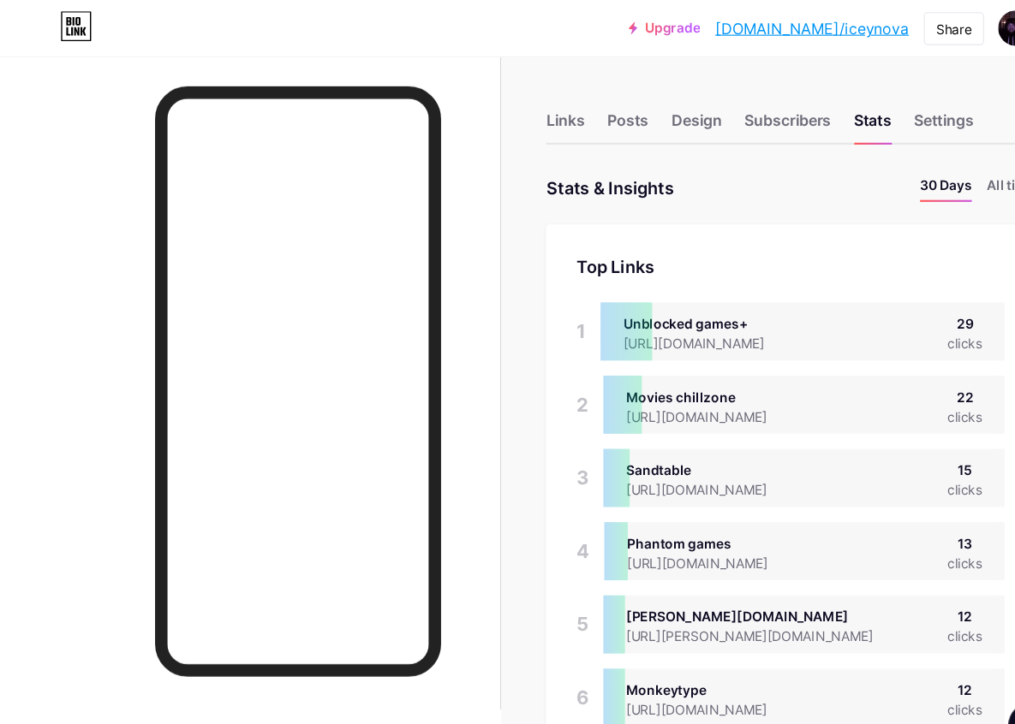
click at [914, 169] on li "All time" at bounding box center [921, 171] width 44 height 25
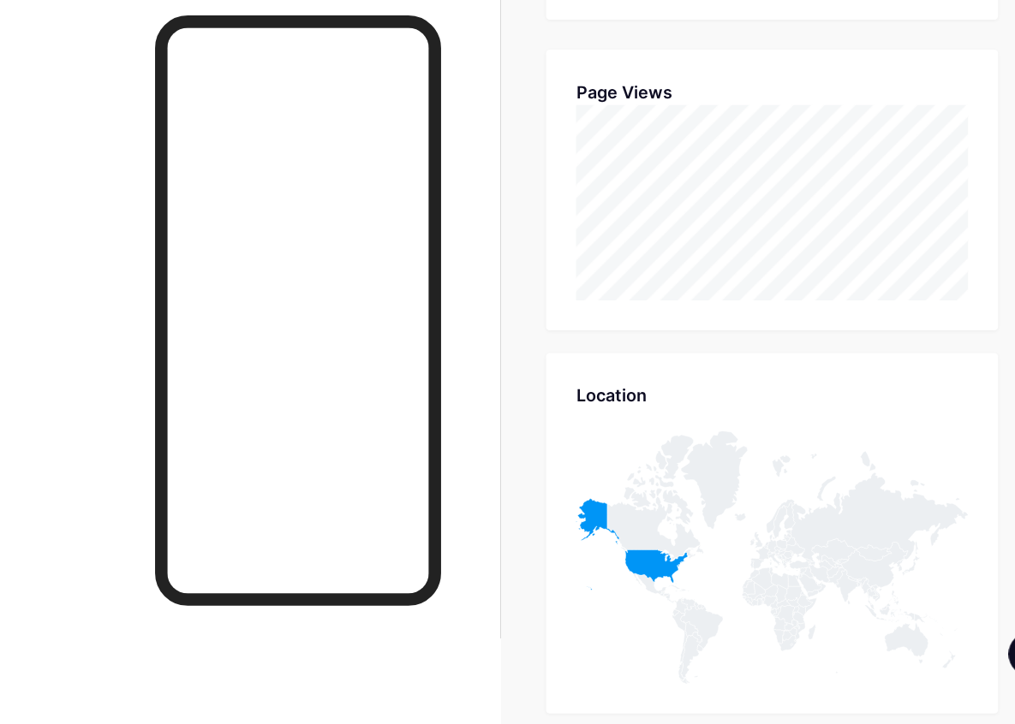
scroll to position [1547, 0]
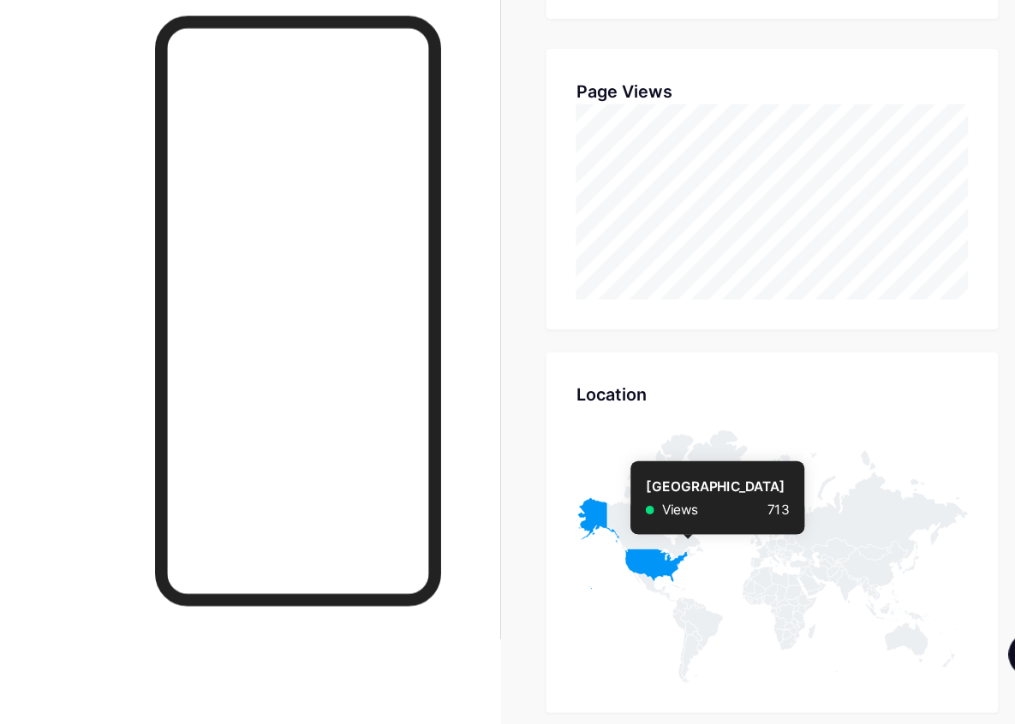
click at [626, 523] on icon at bounding box center [576, 559] width 102 height 83
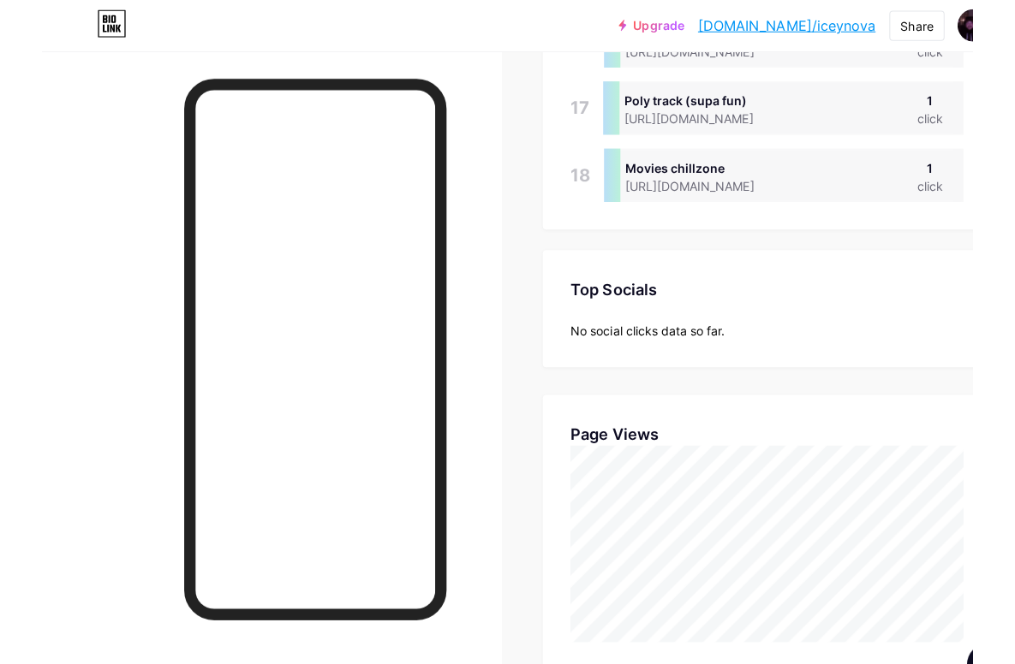
scroll to position [855621, 855271]
